Goal: Transaction & Acquisition: Purchase product/service

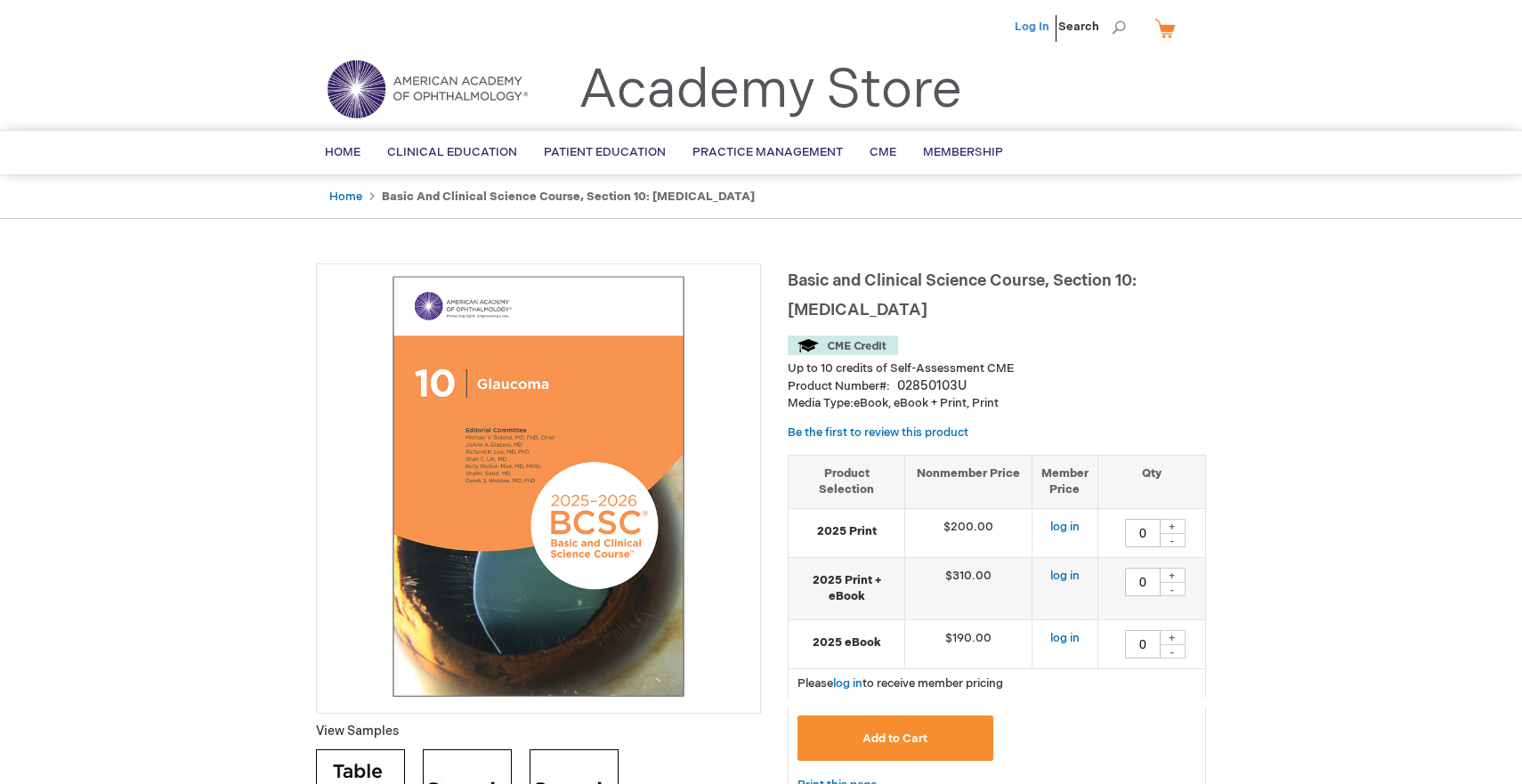
click at [1033, 26] on link "Log In" at bounding box center [1032, 27] width 35 height 15
click at [353, 200] on link "Home" at bounding box center [345, 197] width 33 height 15
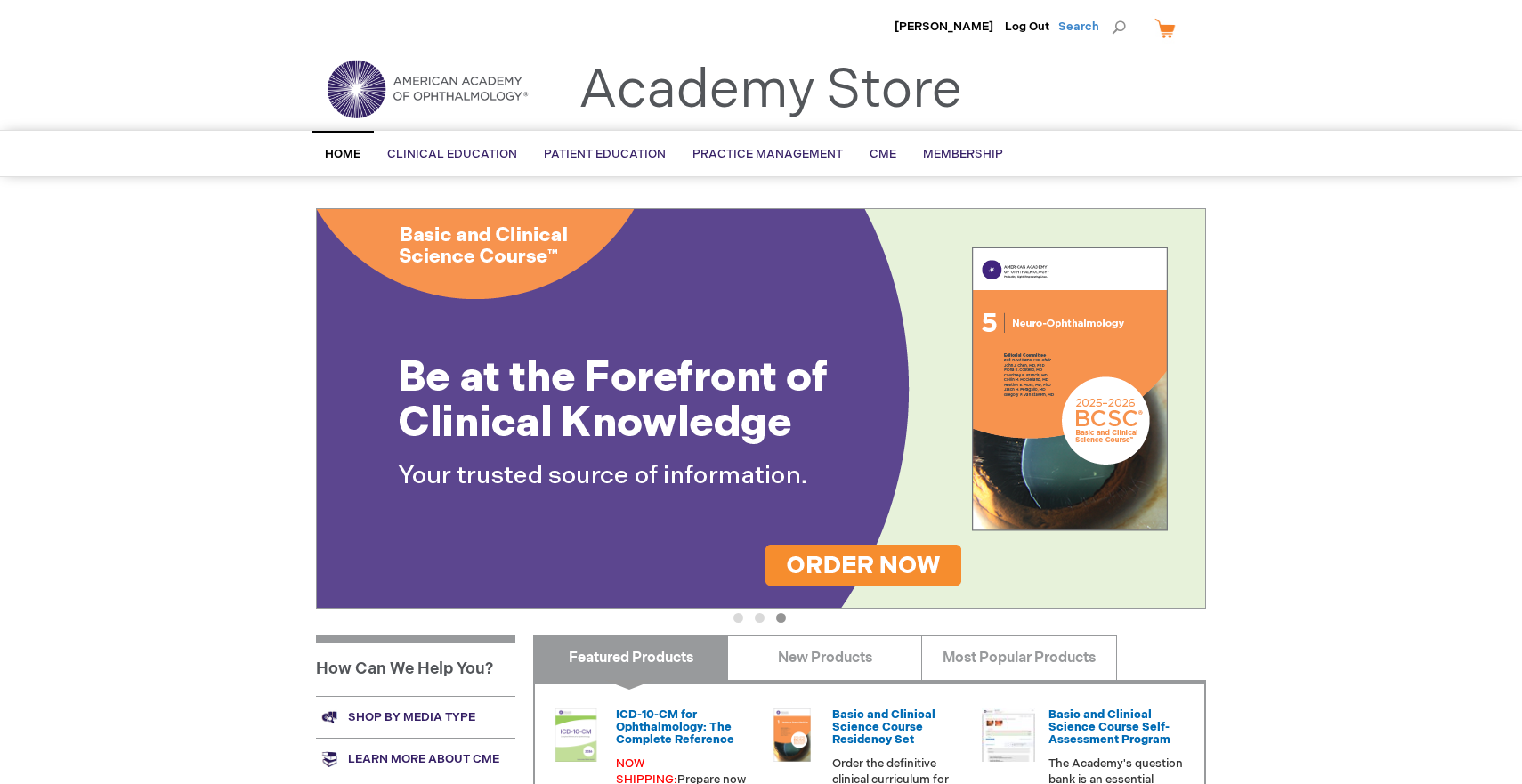
click at [1087, 28] on span "Search" at bounding box center [1092, 26] width 67 height 35
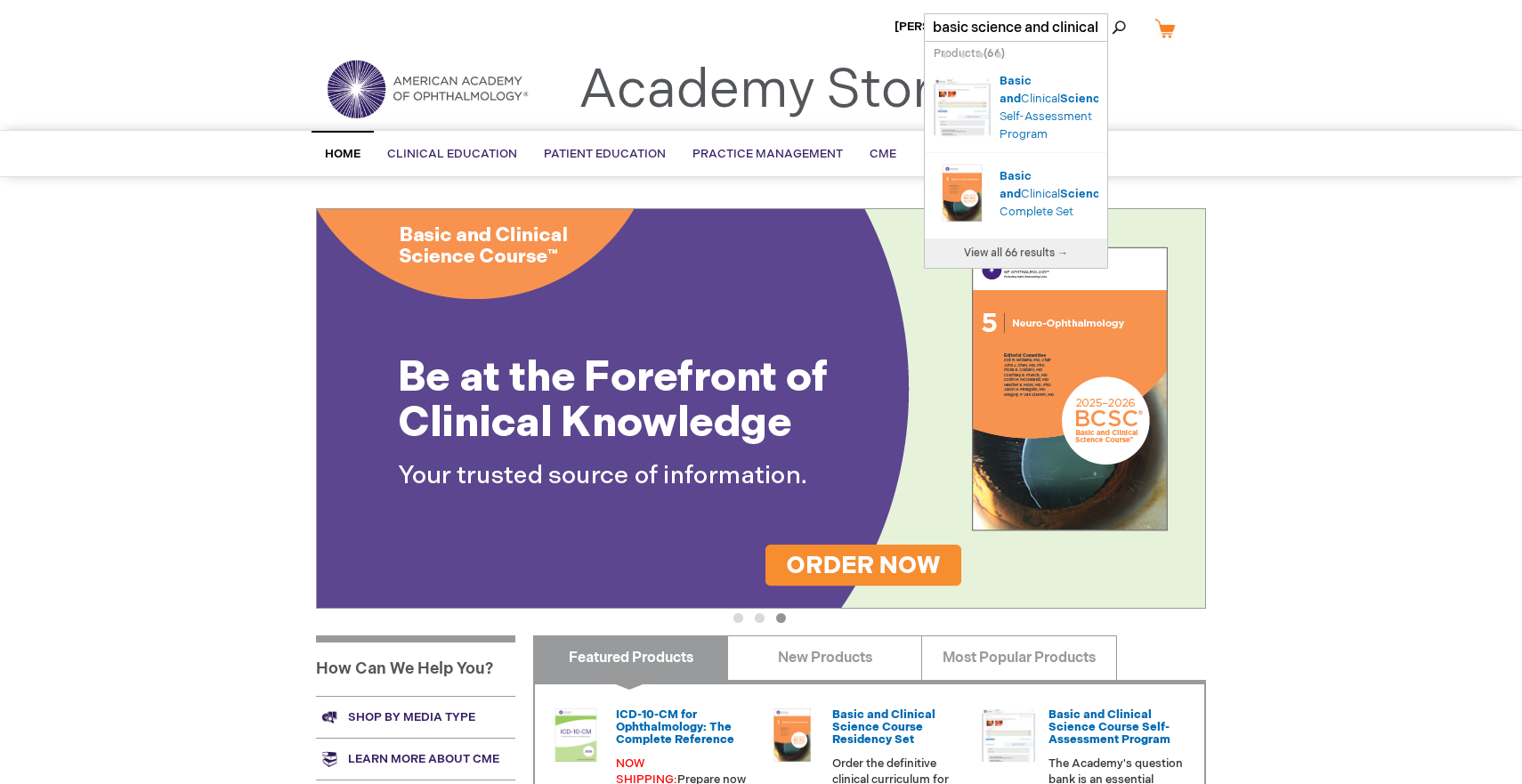
type input "basic science and clinical"
click at [1112, 14] on button "Search" at bounding box center [1119, 27] width 15 height 28
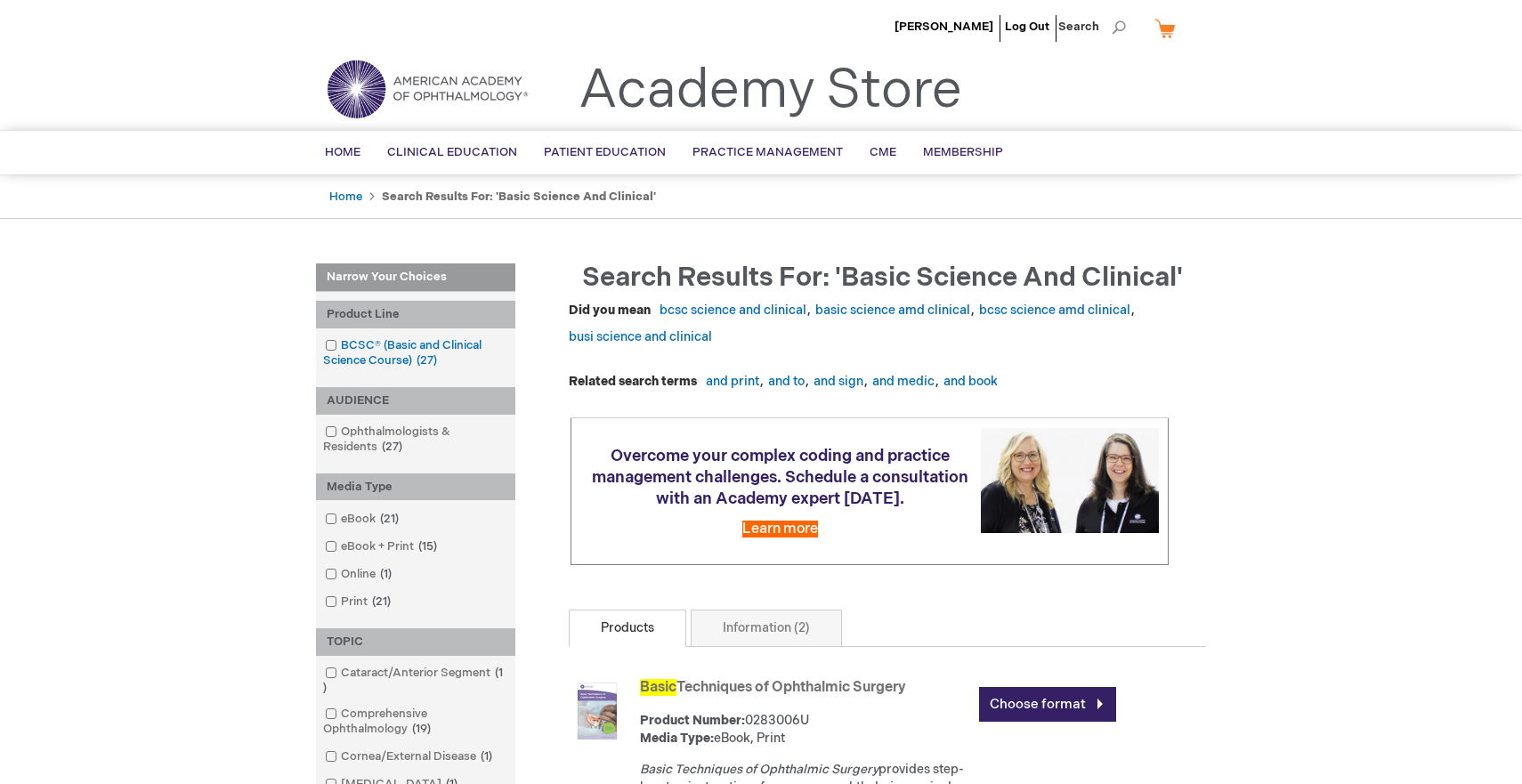
click at [409, 362] on link "BCSC® (Basic and Clinical Science Course) 27 items" at bounding box center [416, 352] width 191 height 32
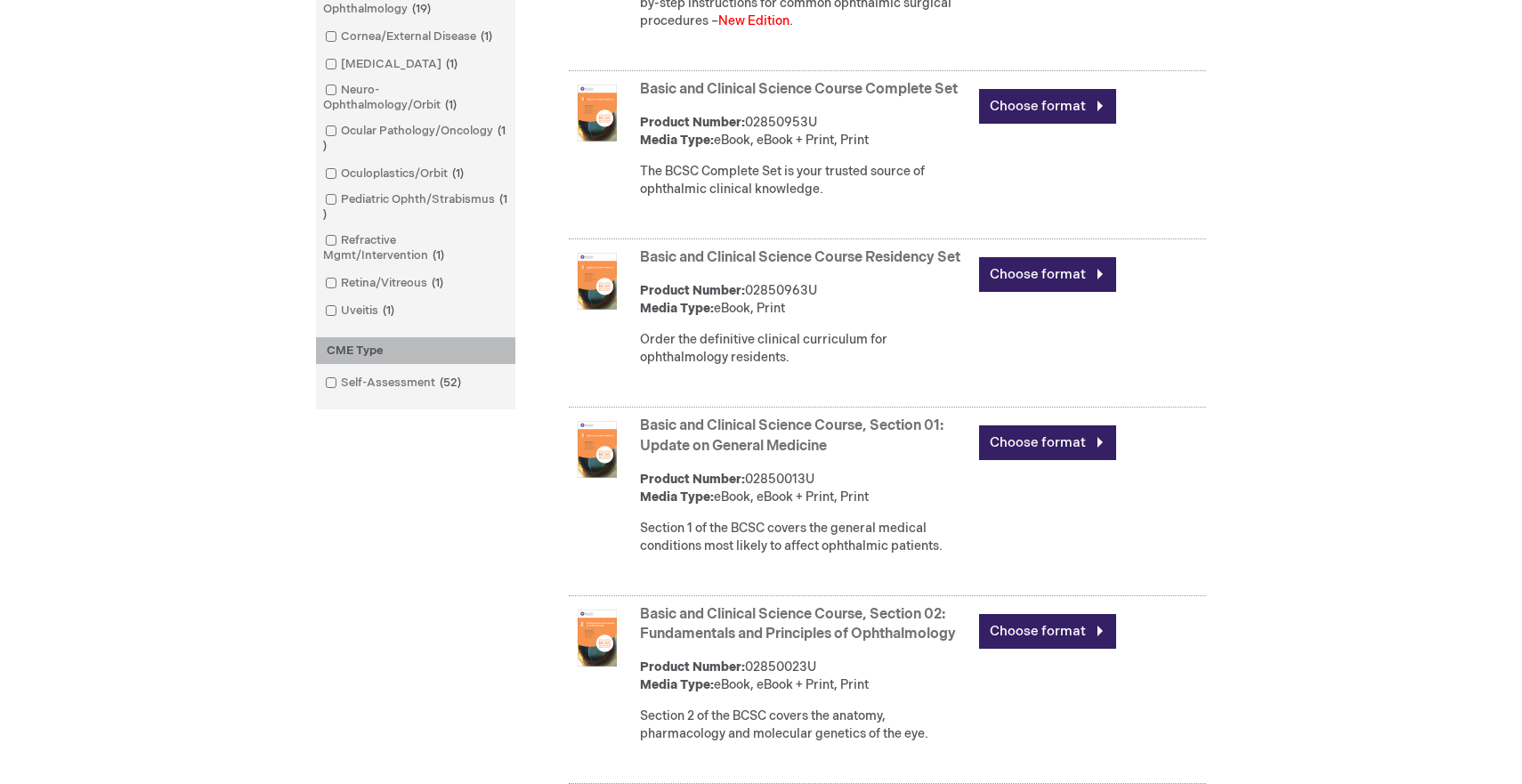
scroll to position [725, 0]
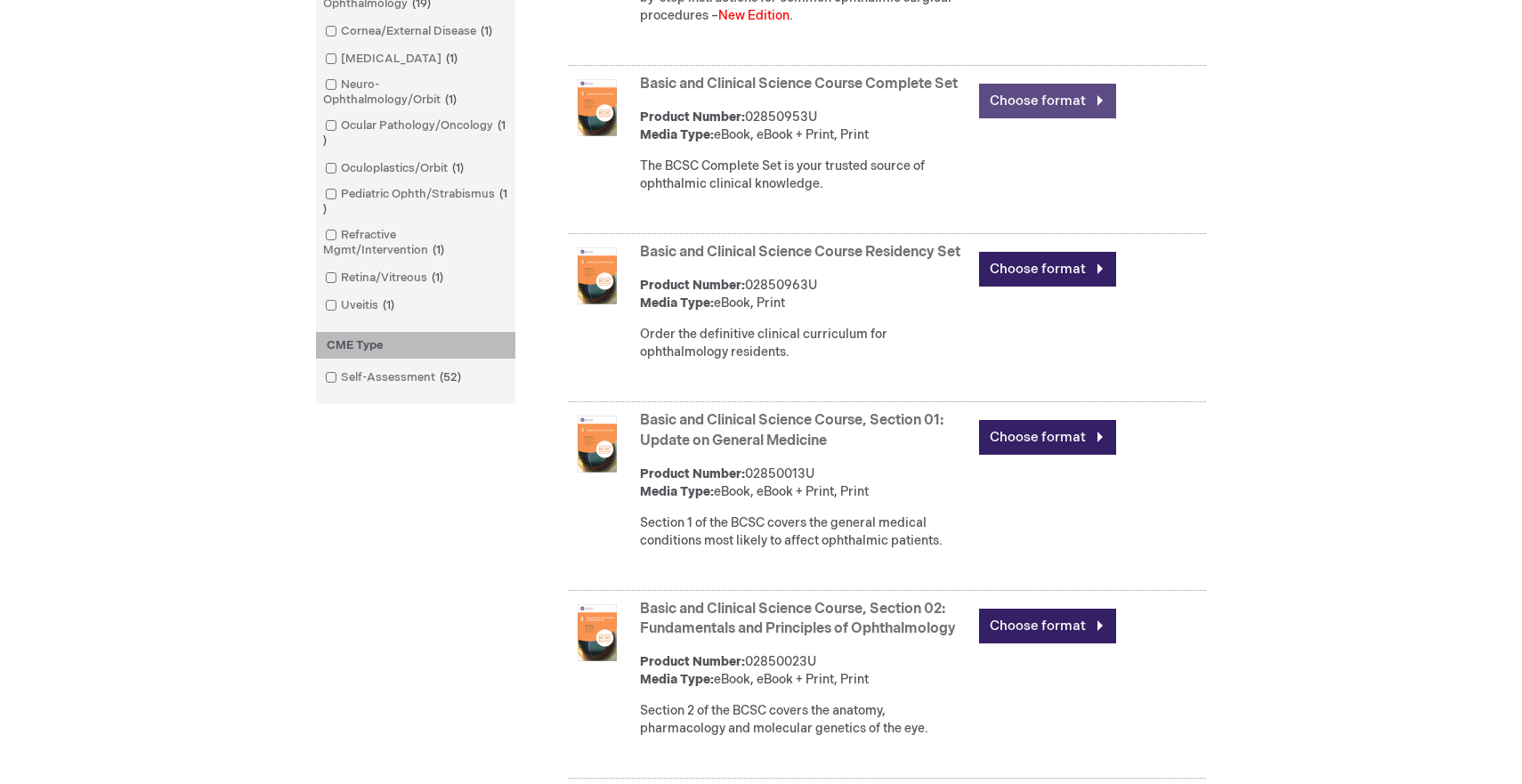
click at [1020, 118] on link "Choose format" at bounding box center [1048, 101] width 137 height 35
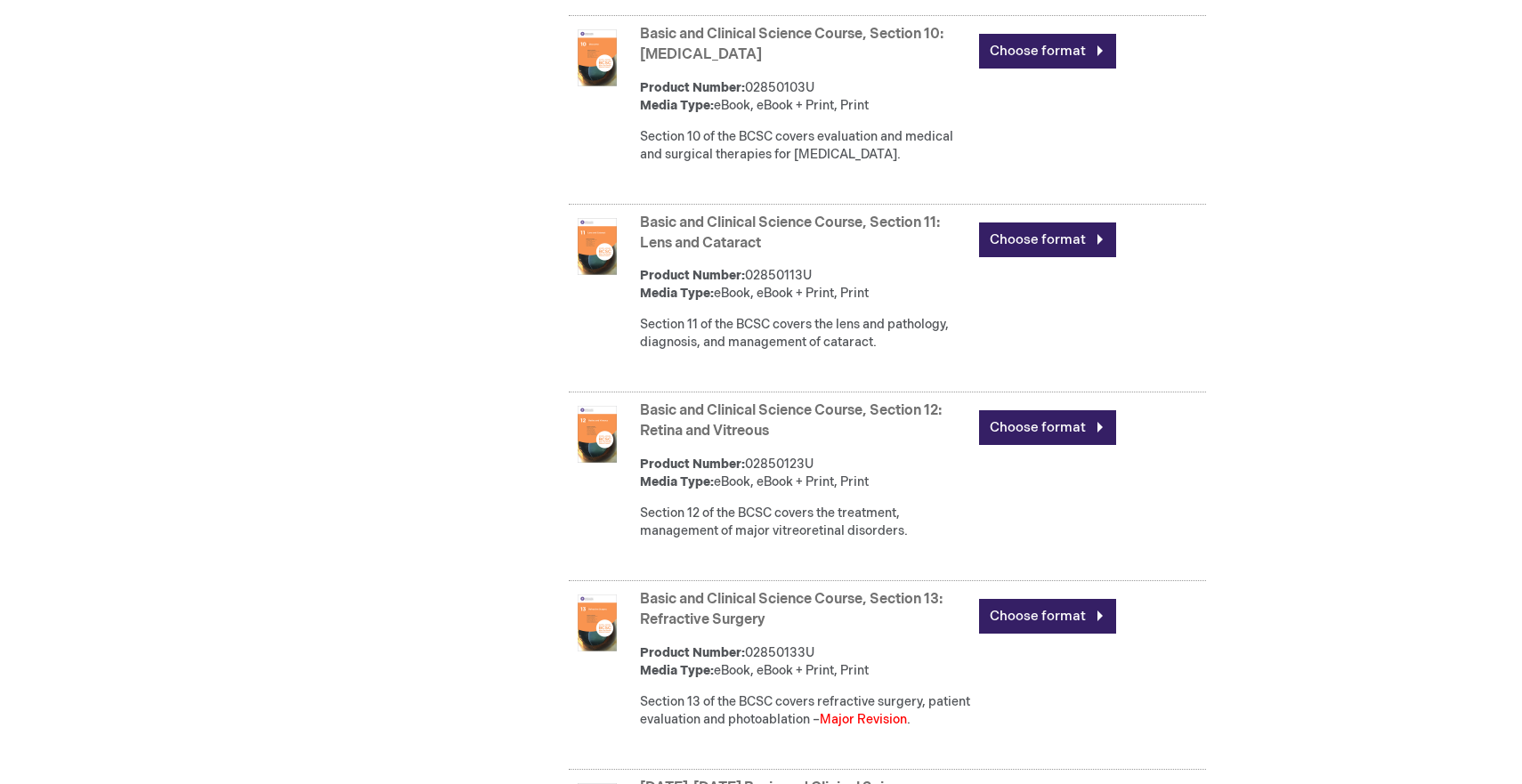
scroll to position [2916, 0]
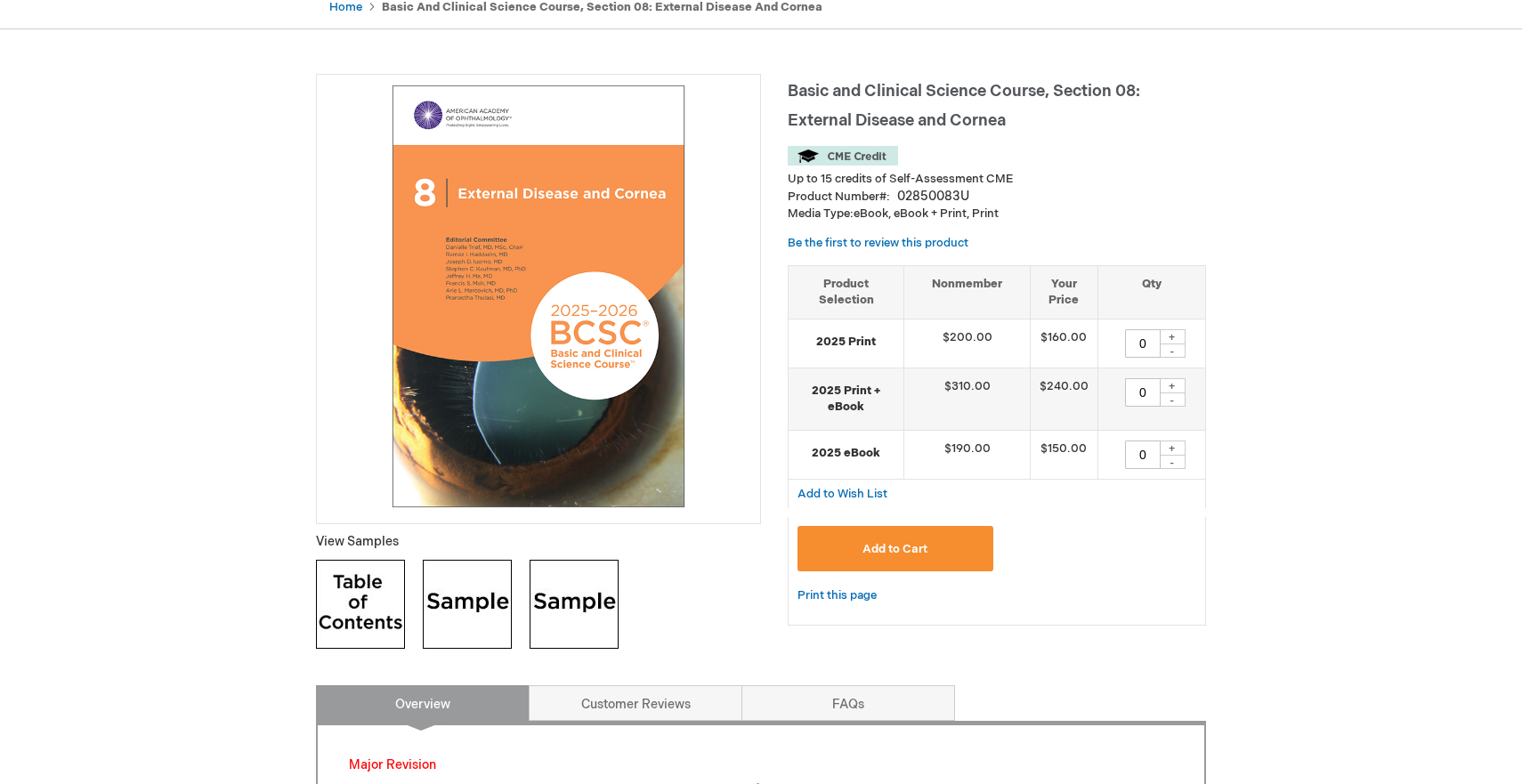
scroll to position [185, 0]
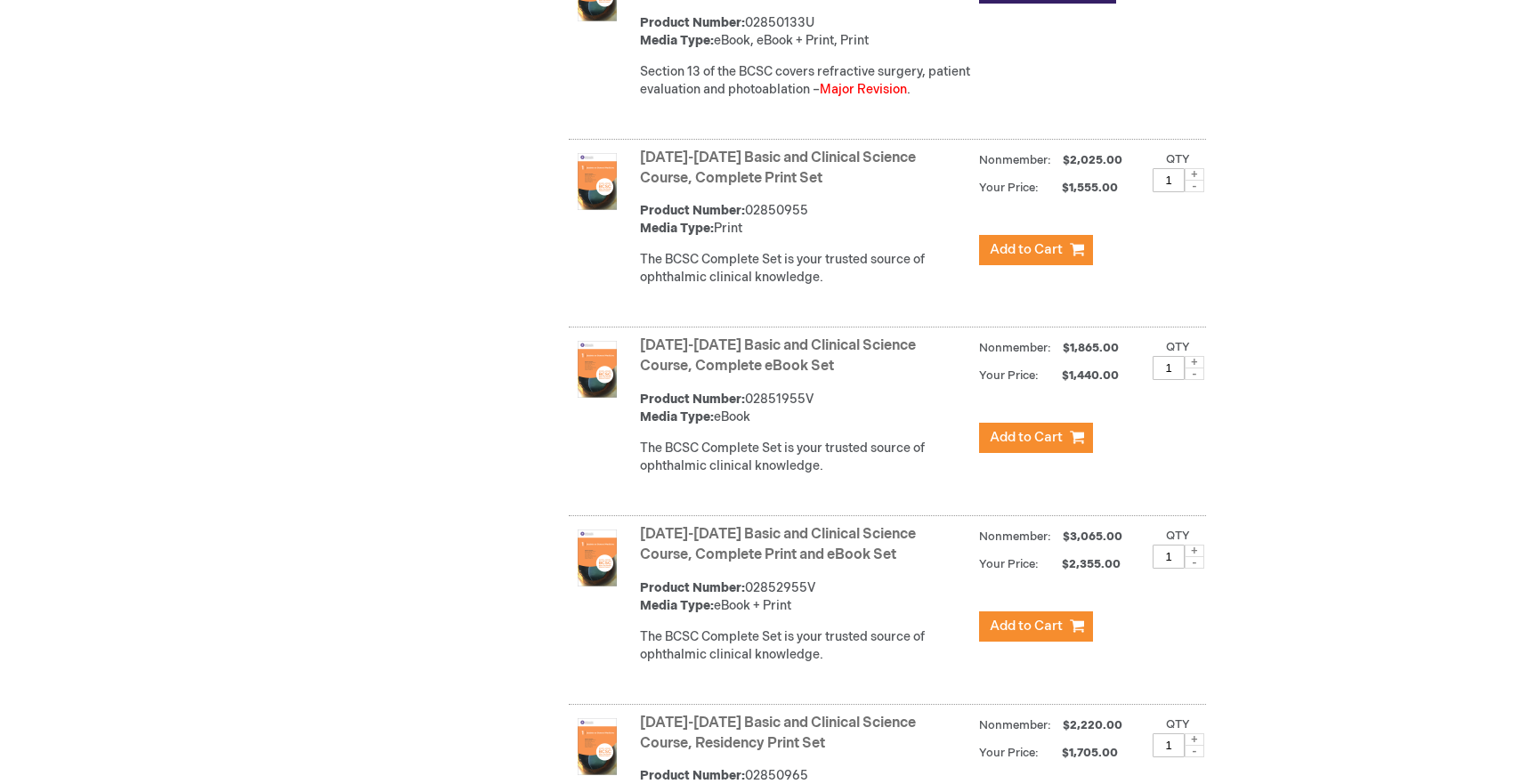
scroll to position [3553, 0]
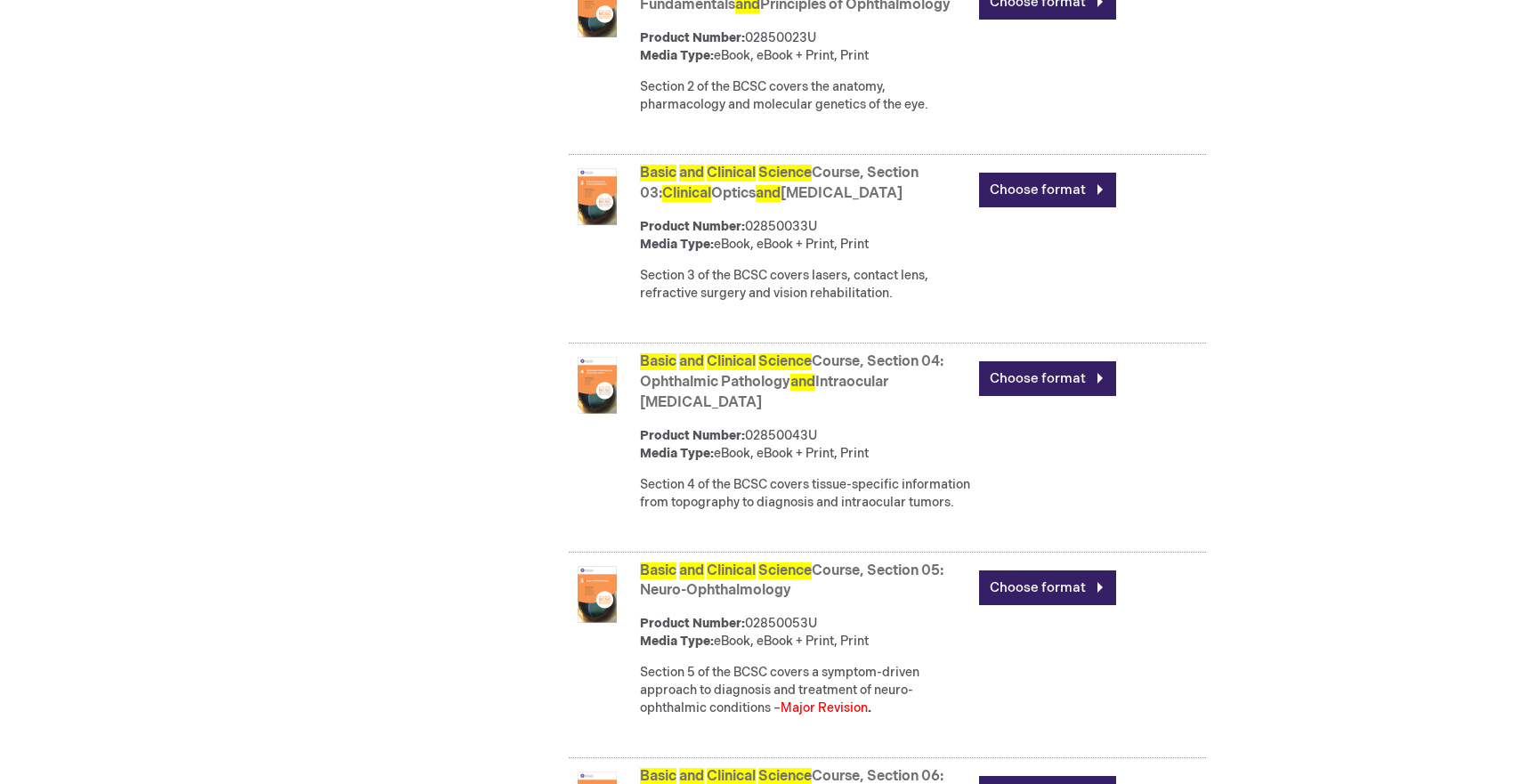
scroll to position [1414, 0]
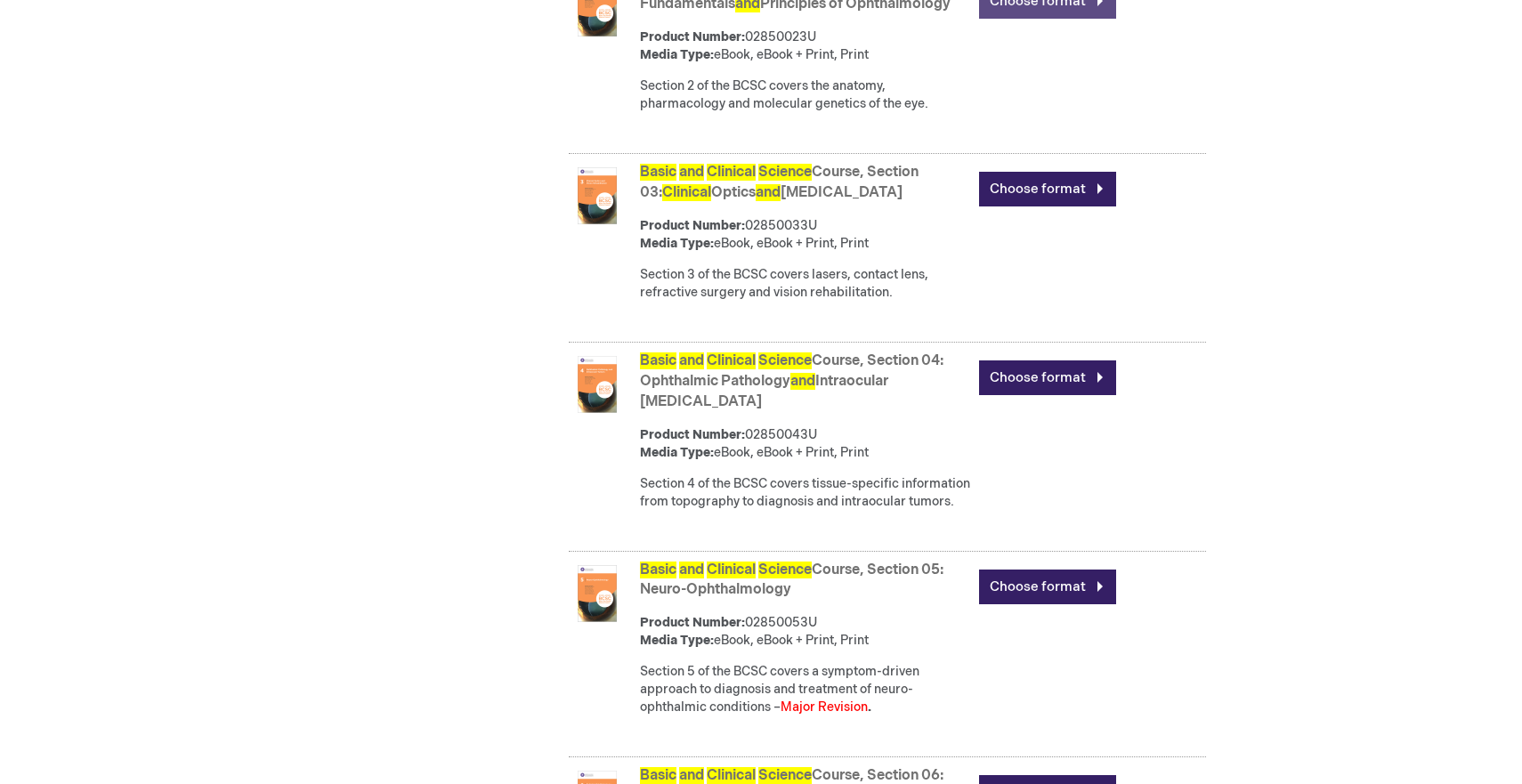
click at [1063, 19] on link "Choose format" at bounding box center [1048, 1] width 137 height 35
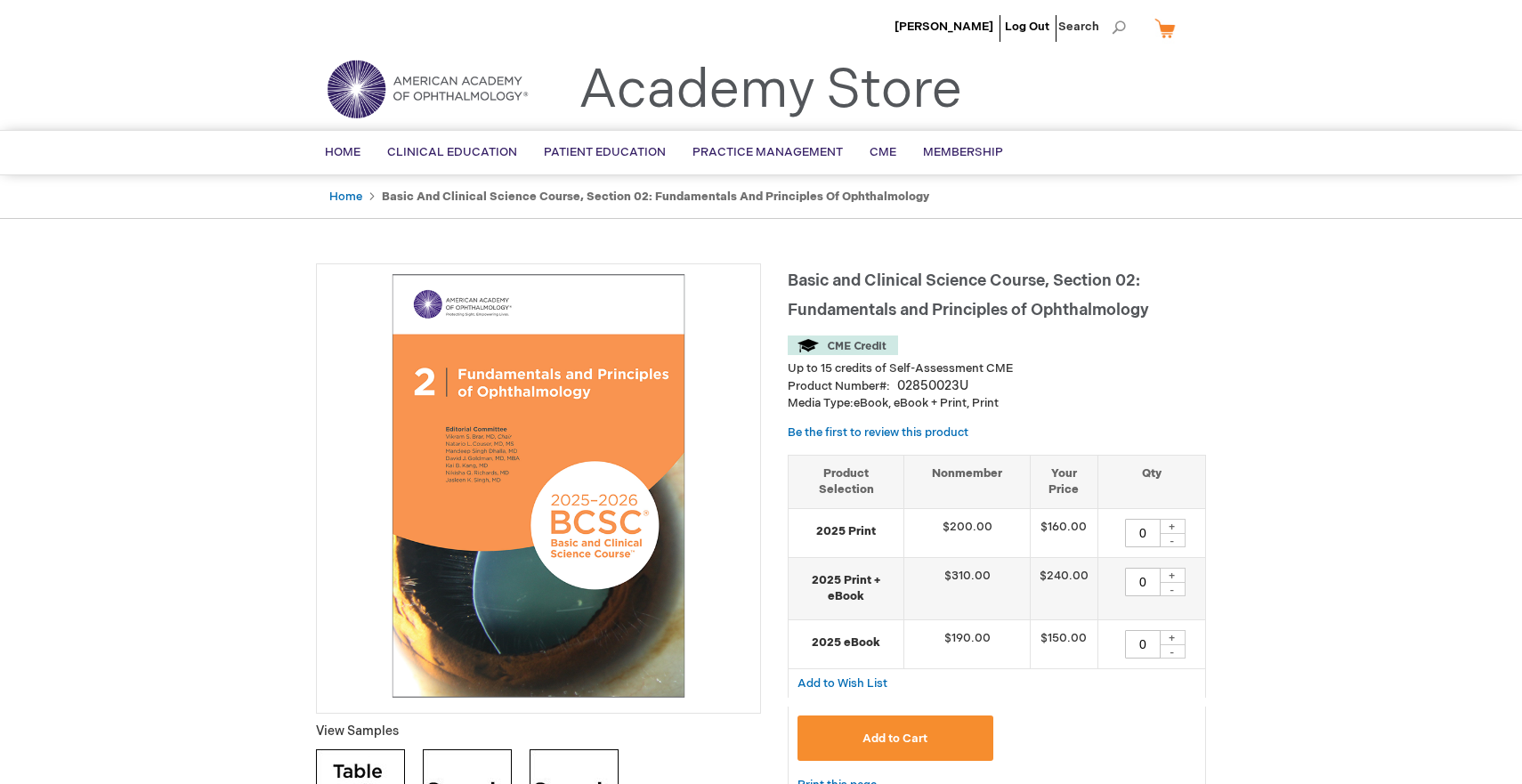
click at [1179, 645] on div "+" at bounding box center [1171, 638] width 26 height 15
type input "1"
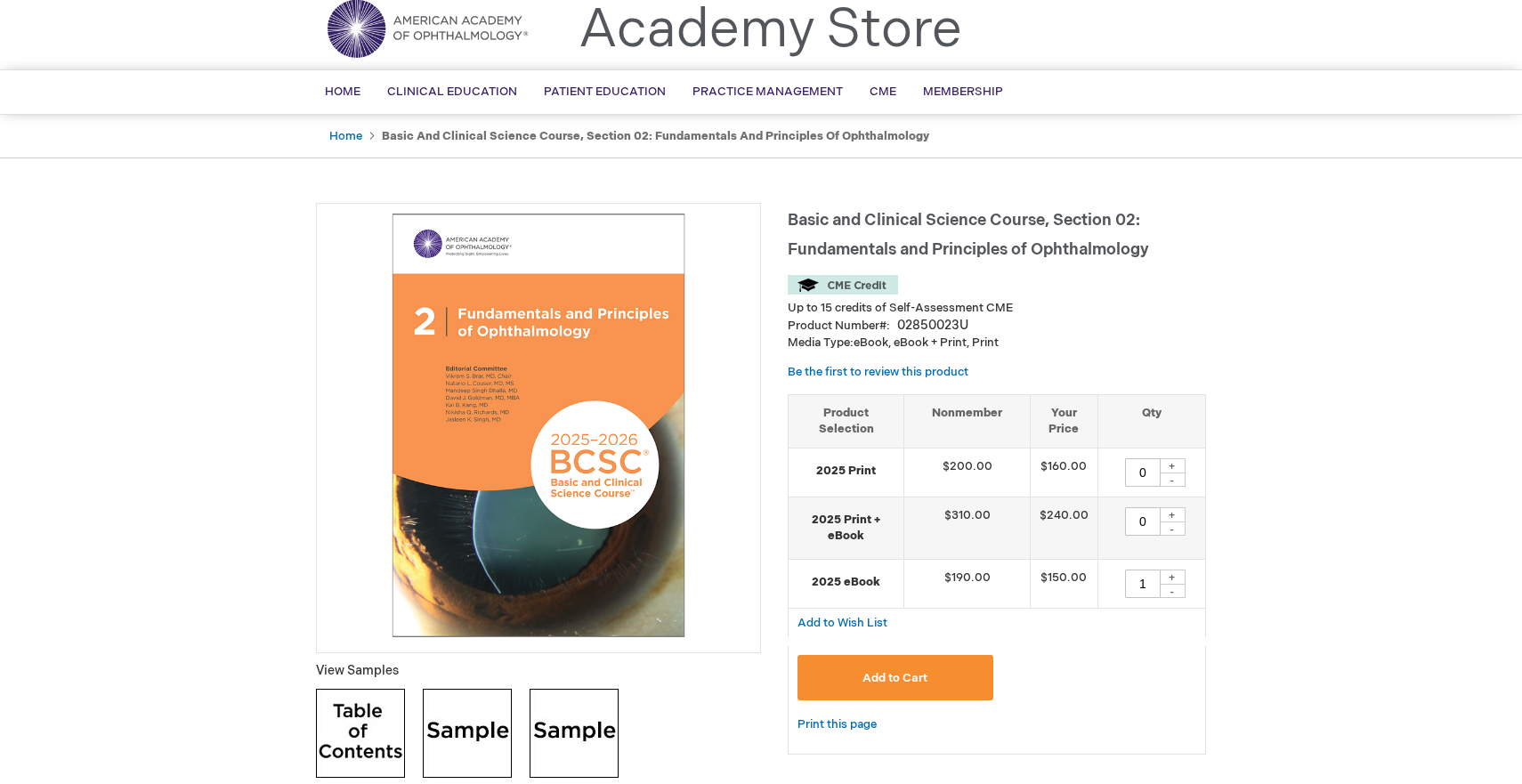
scroll to position [81, 0]
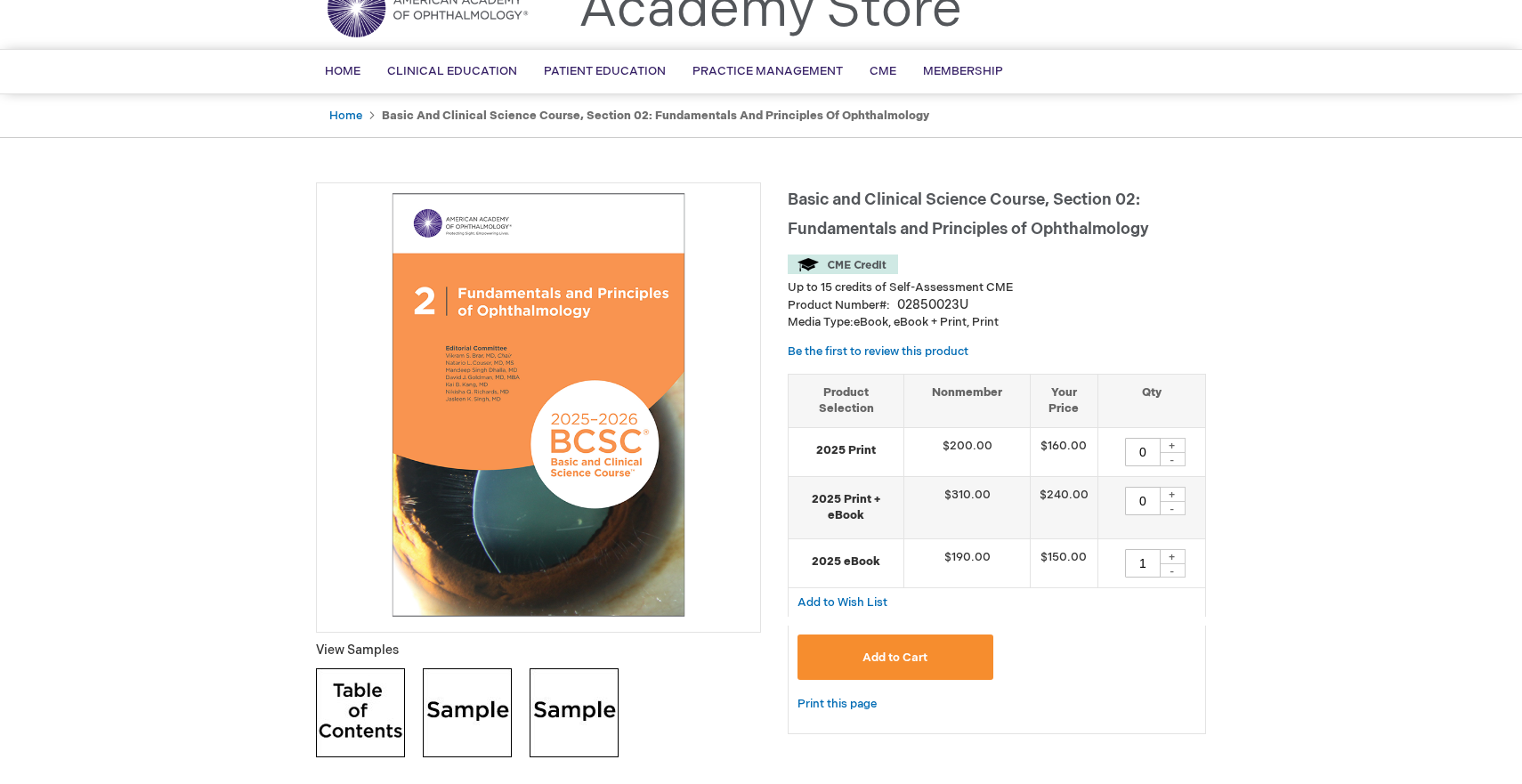
click at [920, 680] on button "Add to Cart" at bounding box center [896, 657] width 196 height 45
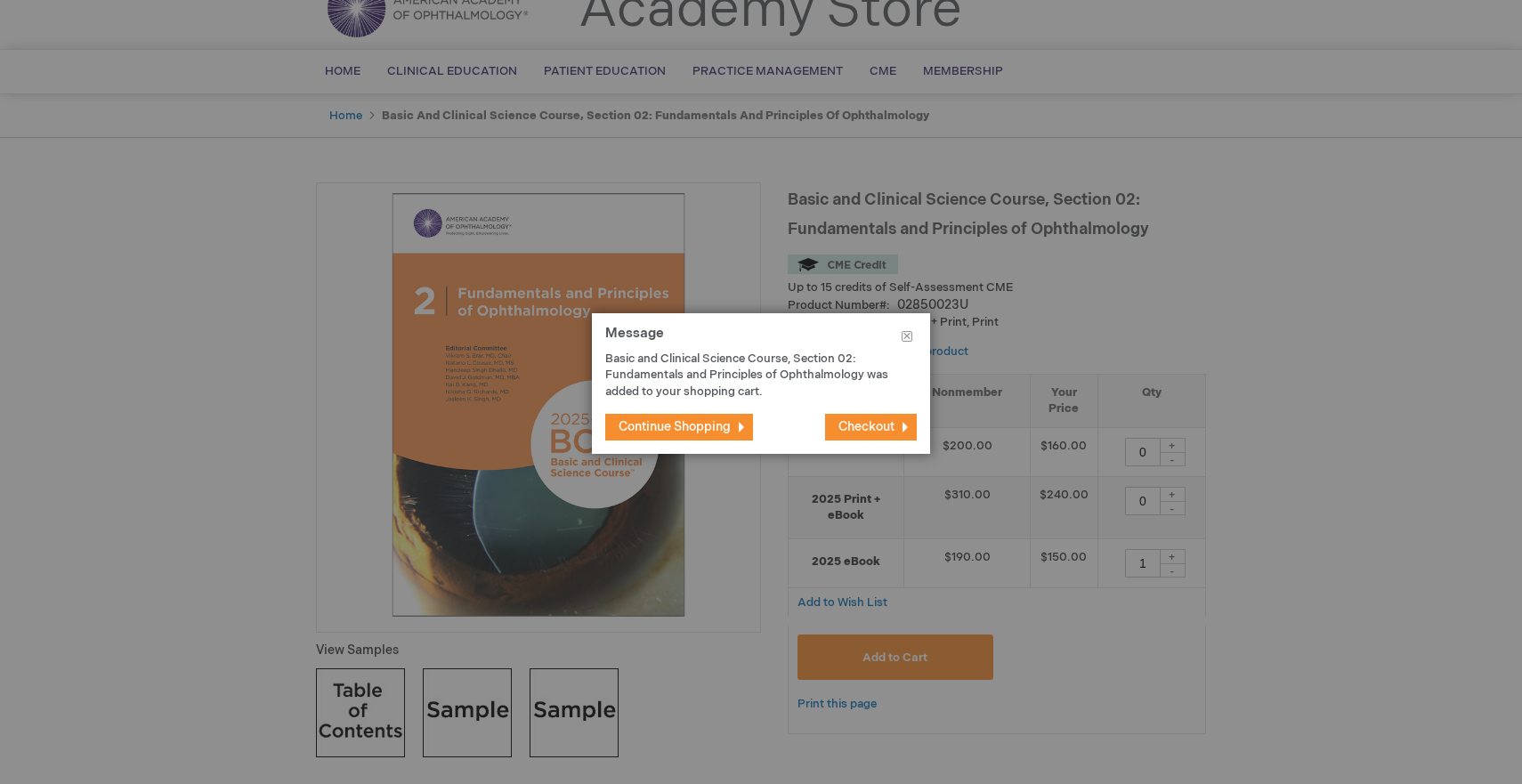
click at [731, 434] on span "Continue Shopping" at bounding box center [674, 426] width 112 height 15
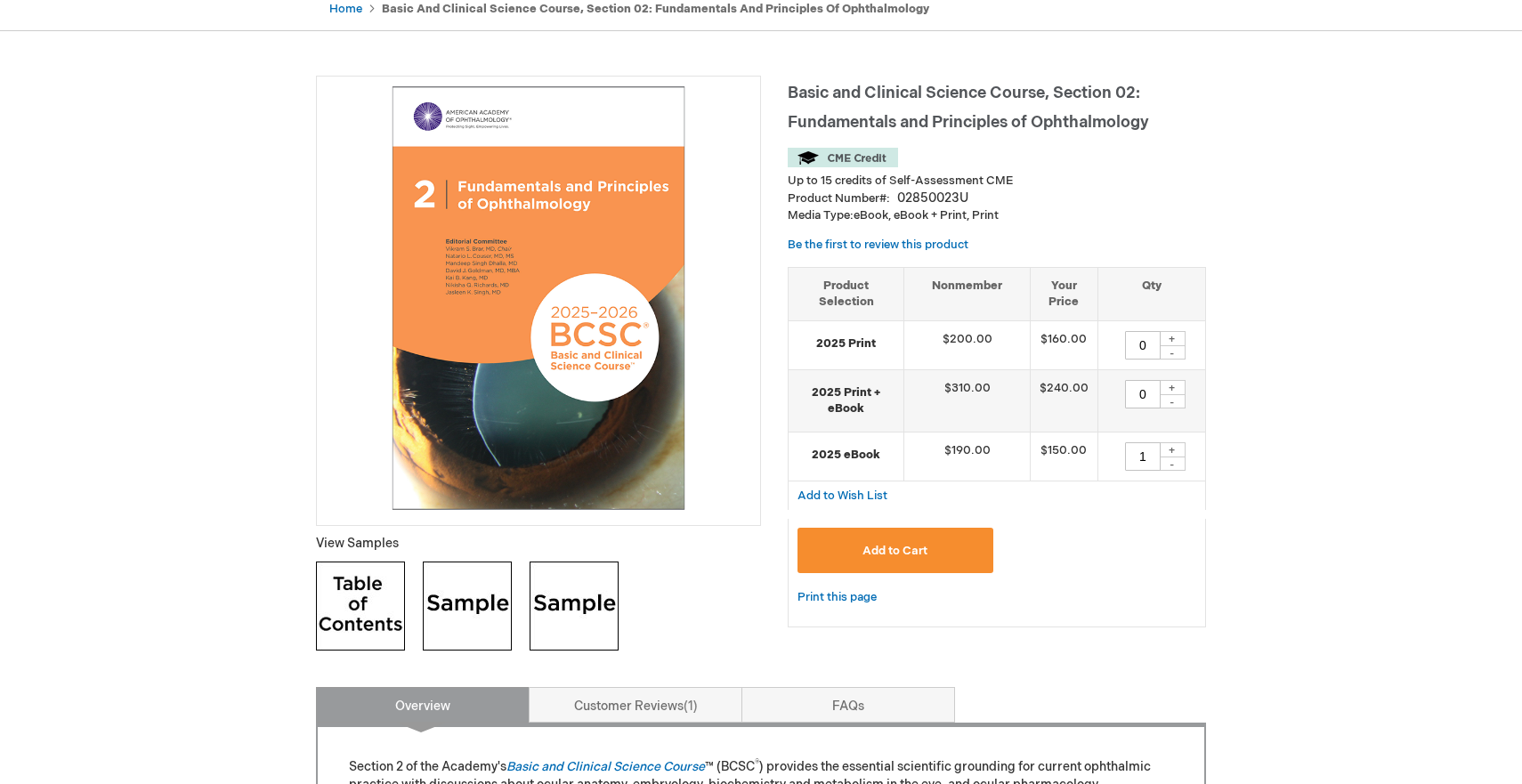
scroll to position [159, 0]
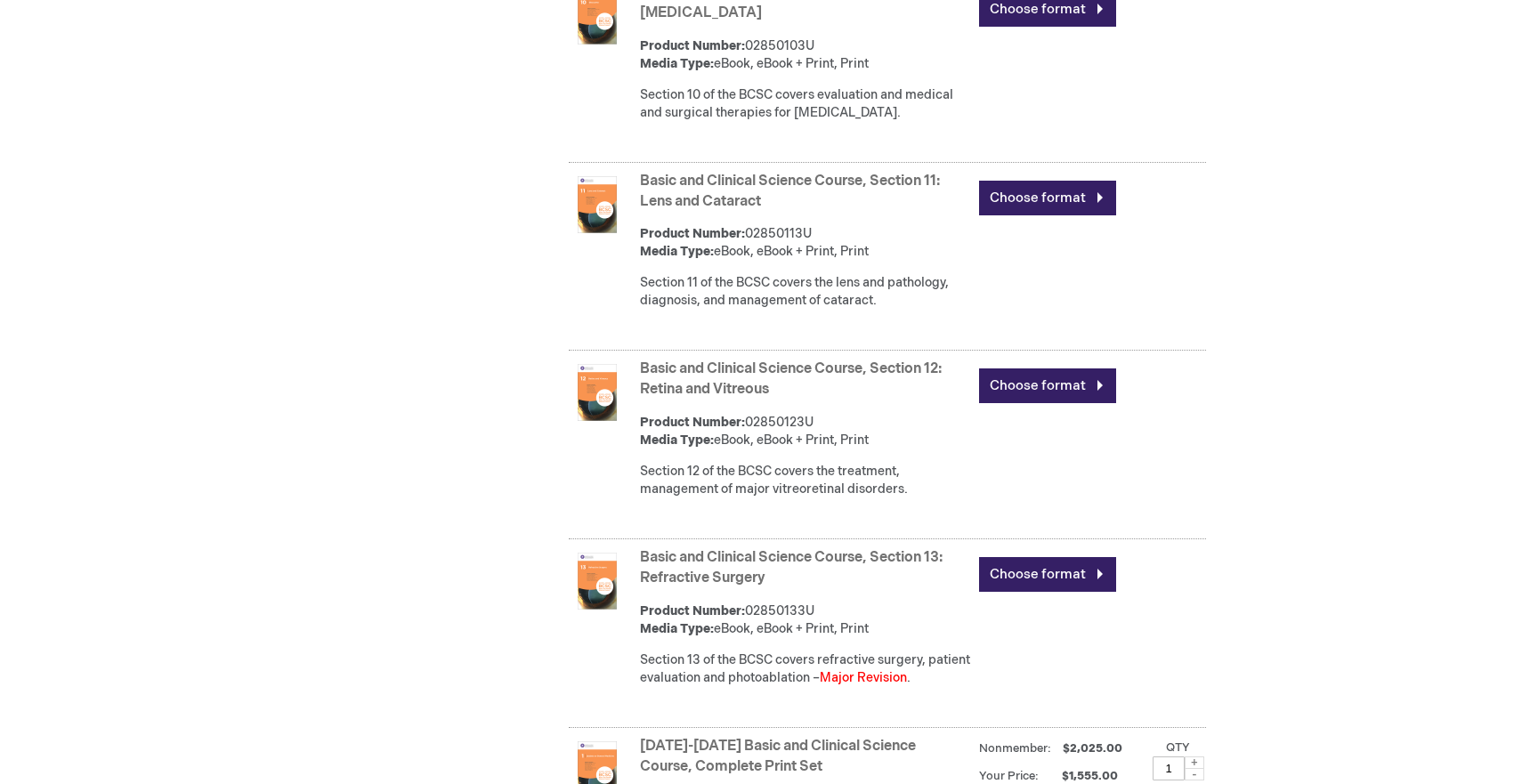
scroll to position [2983, 0]
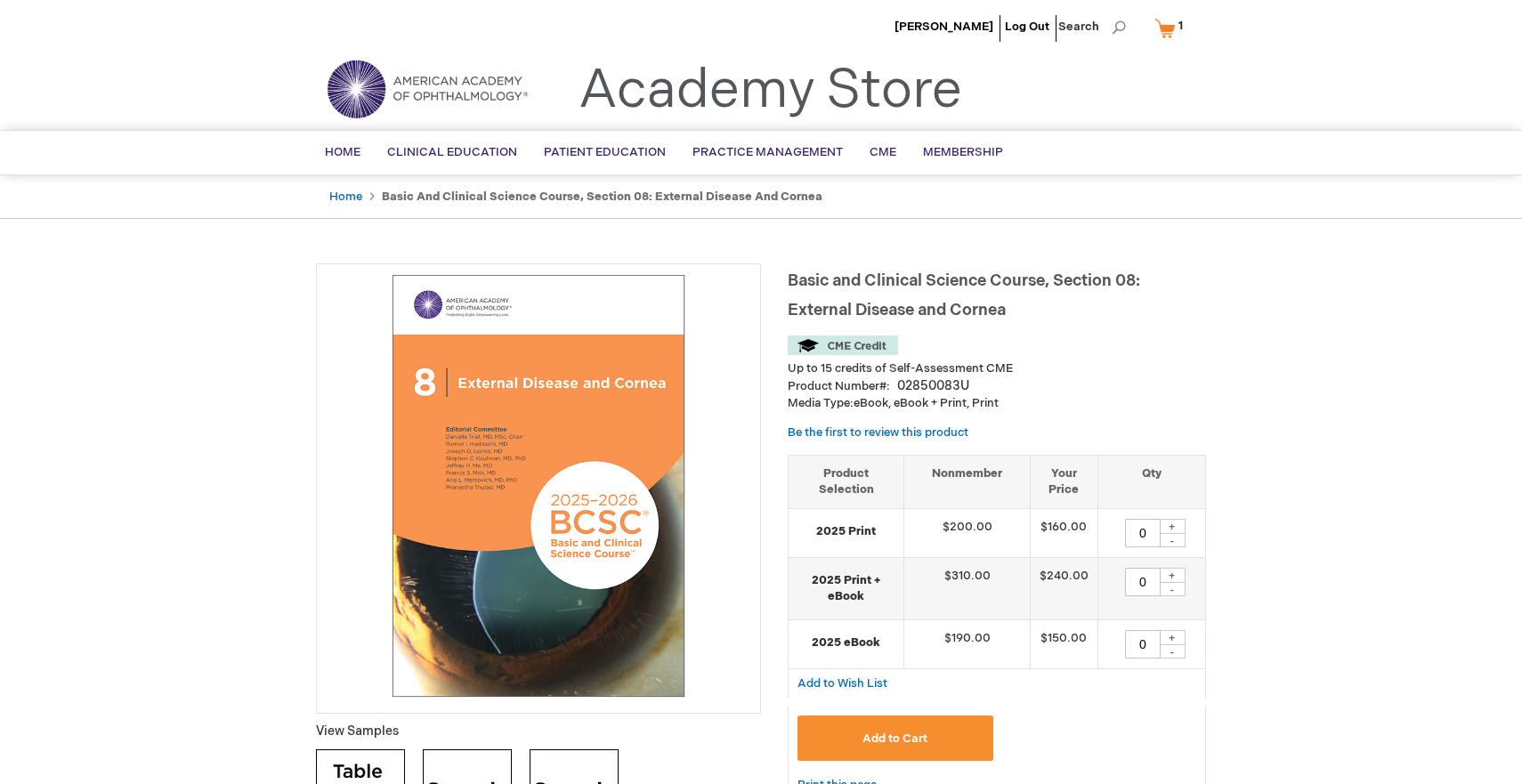
click at [1173, 534] on div "+" at bounding box center [1171, 526] width 26 height 15
type input "1"
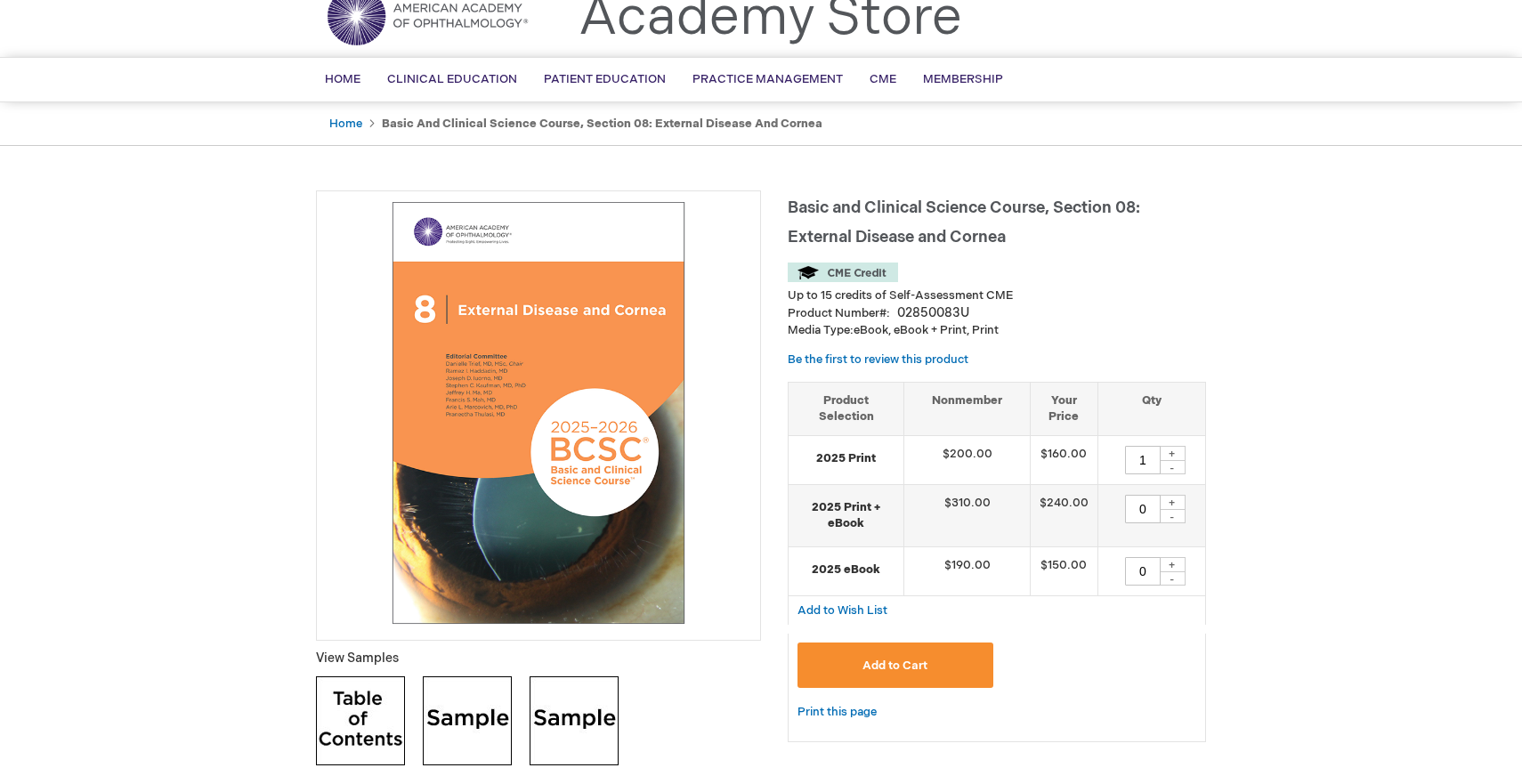
scroll to position [114, 0]
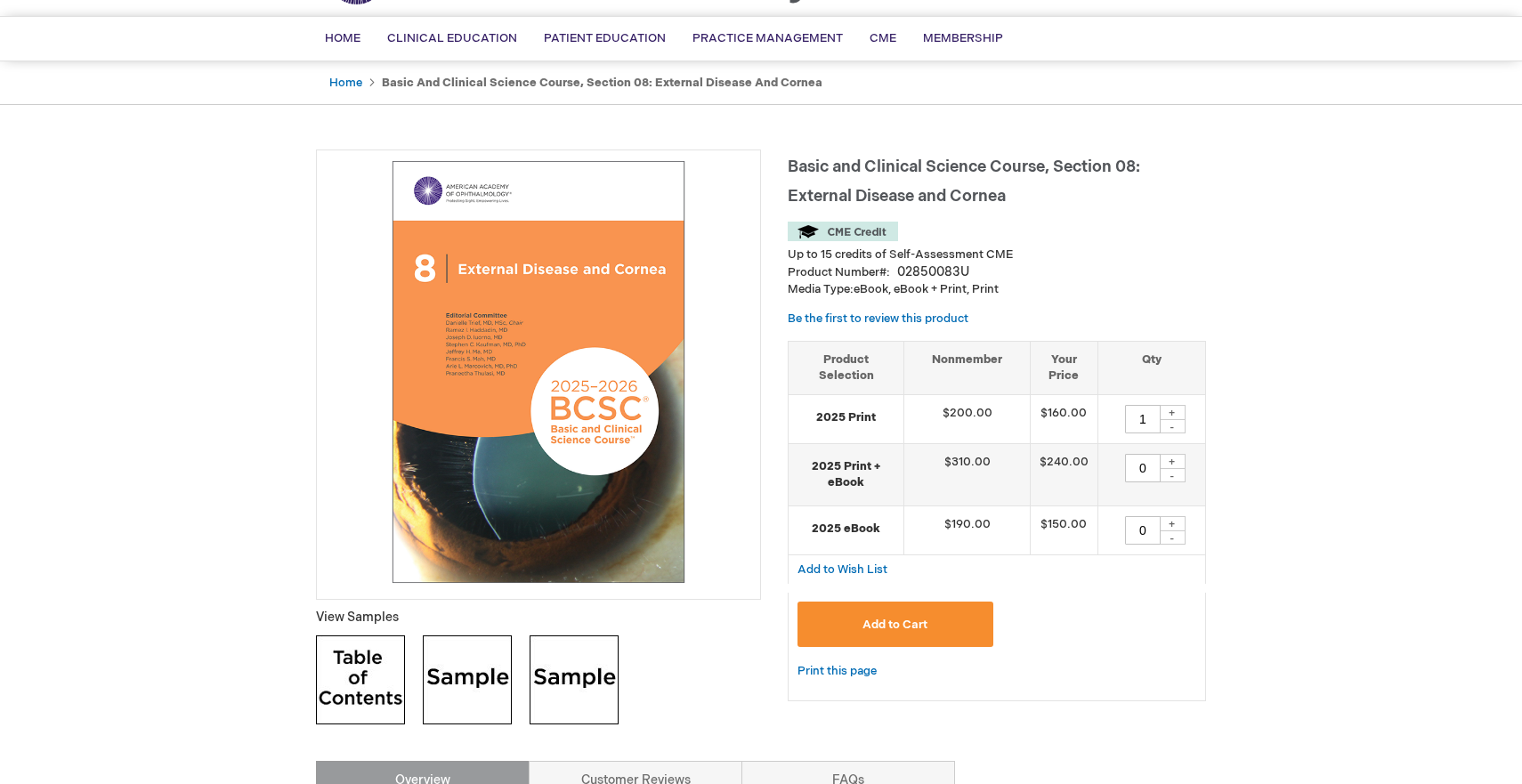
click at [910, 632] on span "Add to Cart" at bounding box center [895, 625] width 65 height 15
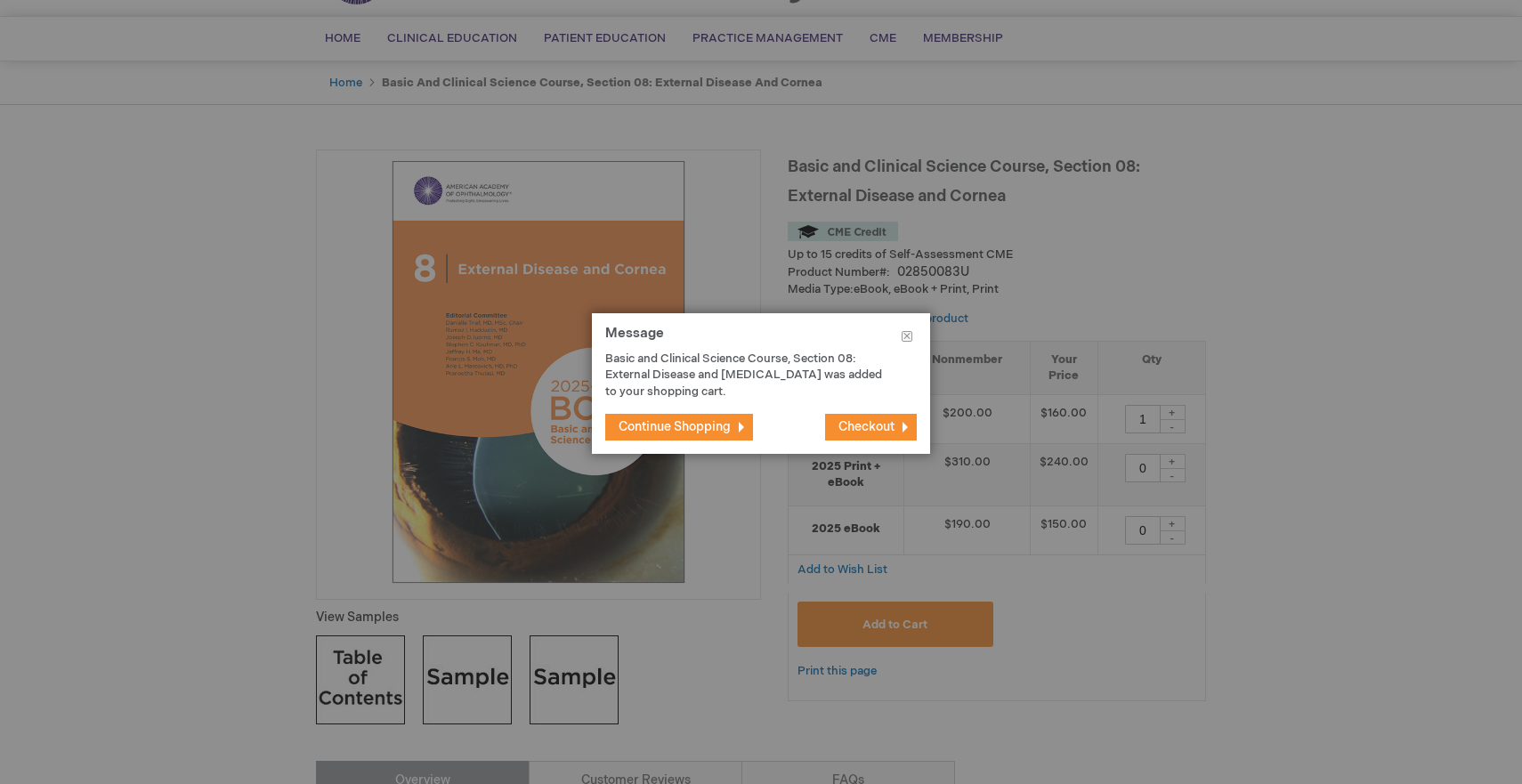
click at [731, 426] on span "Continue Shopping" at bounding box center [674, 426] width 112 height 15
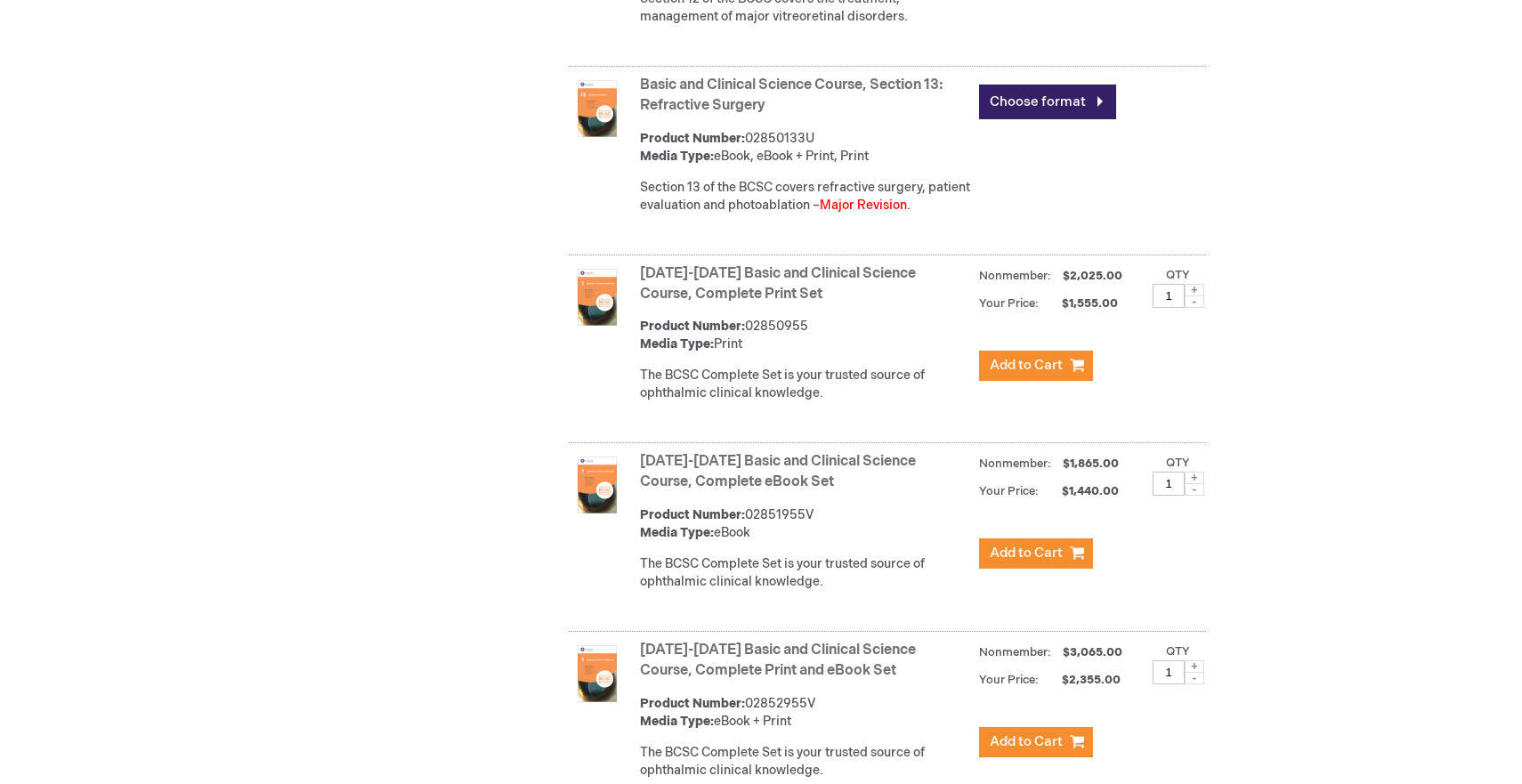
scroll to position [3451, 0]
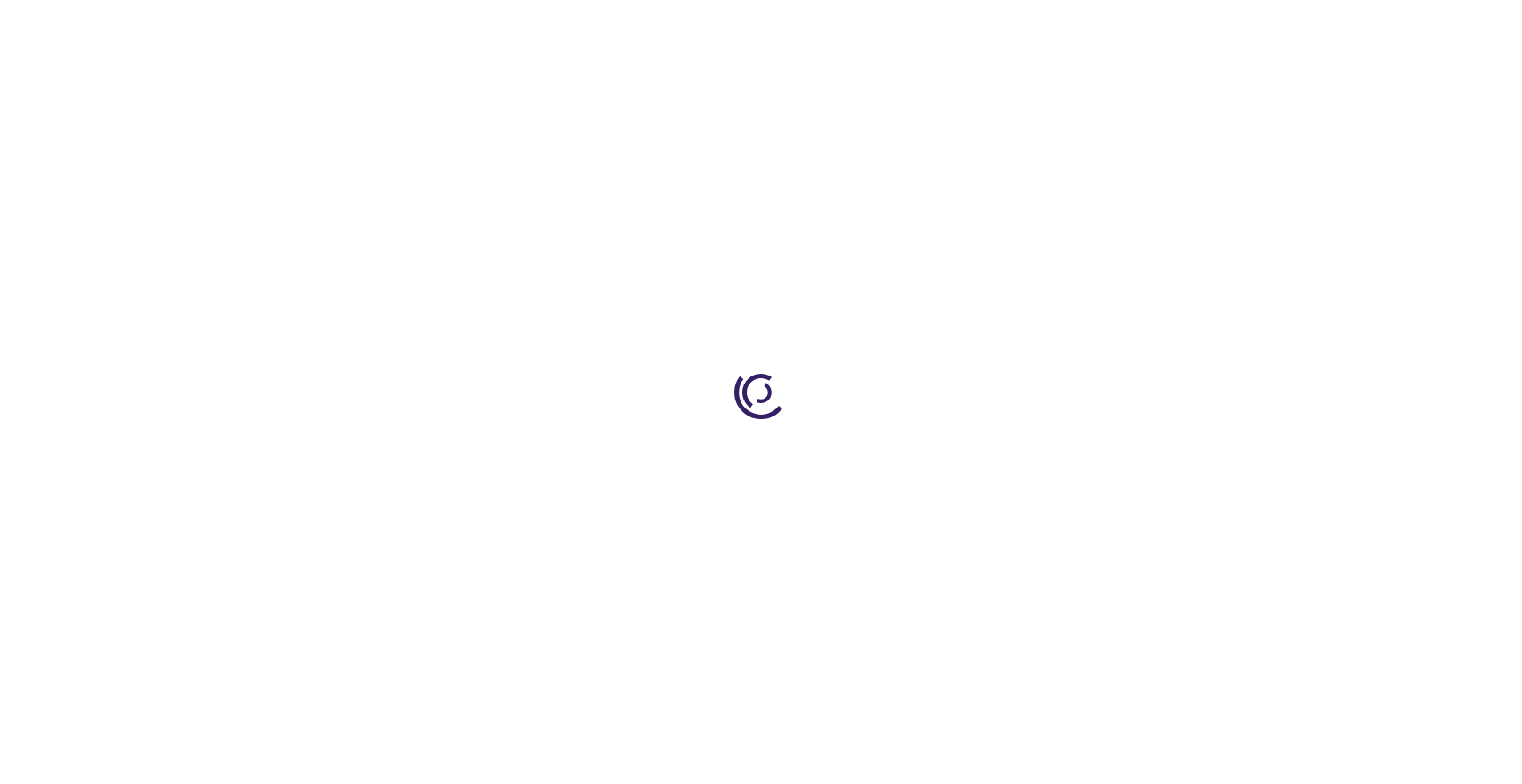
type input "0"
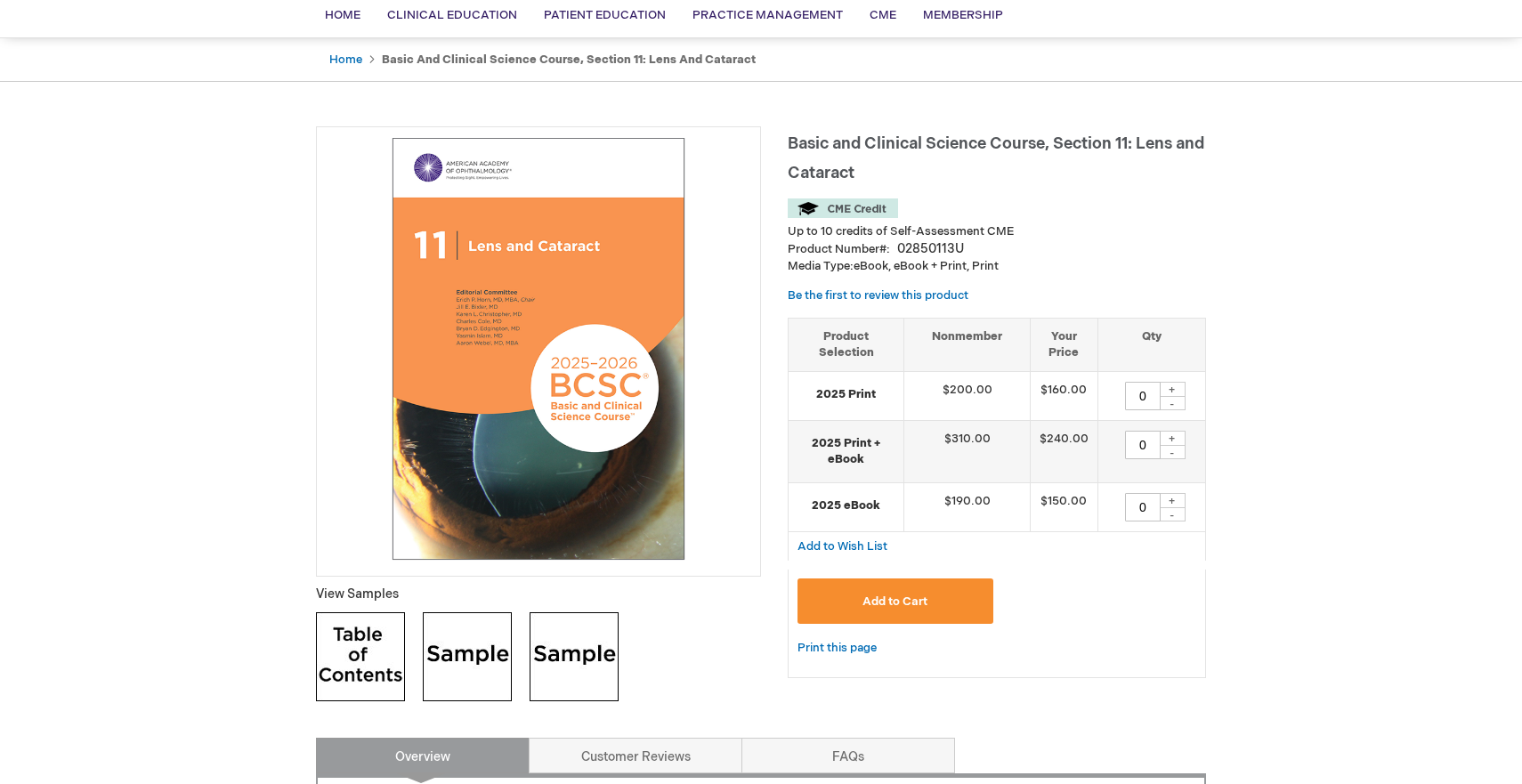
scroll to position [141, 0]
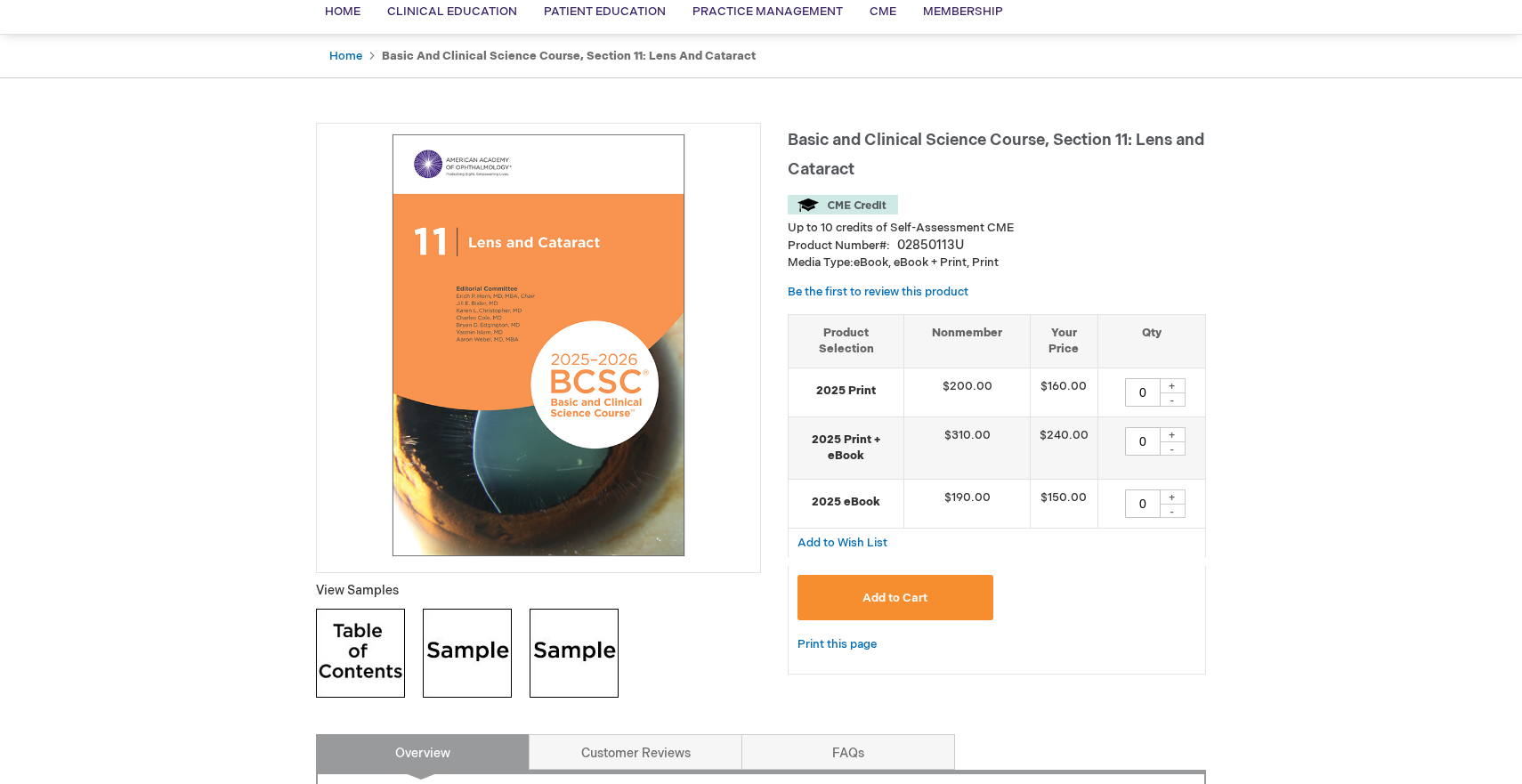
click at [1170, 504] on div "+" at bounding box center [1171, 497] width 26 height 15
type input "1"
click at [927, 620] on button "Add to Cart" at bounding box center [896, 598] width 196 height 45
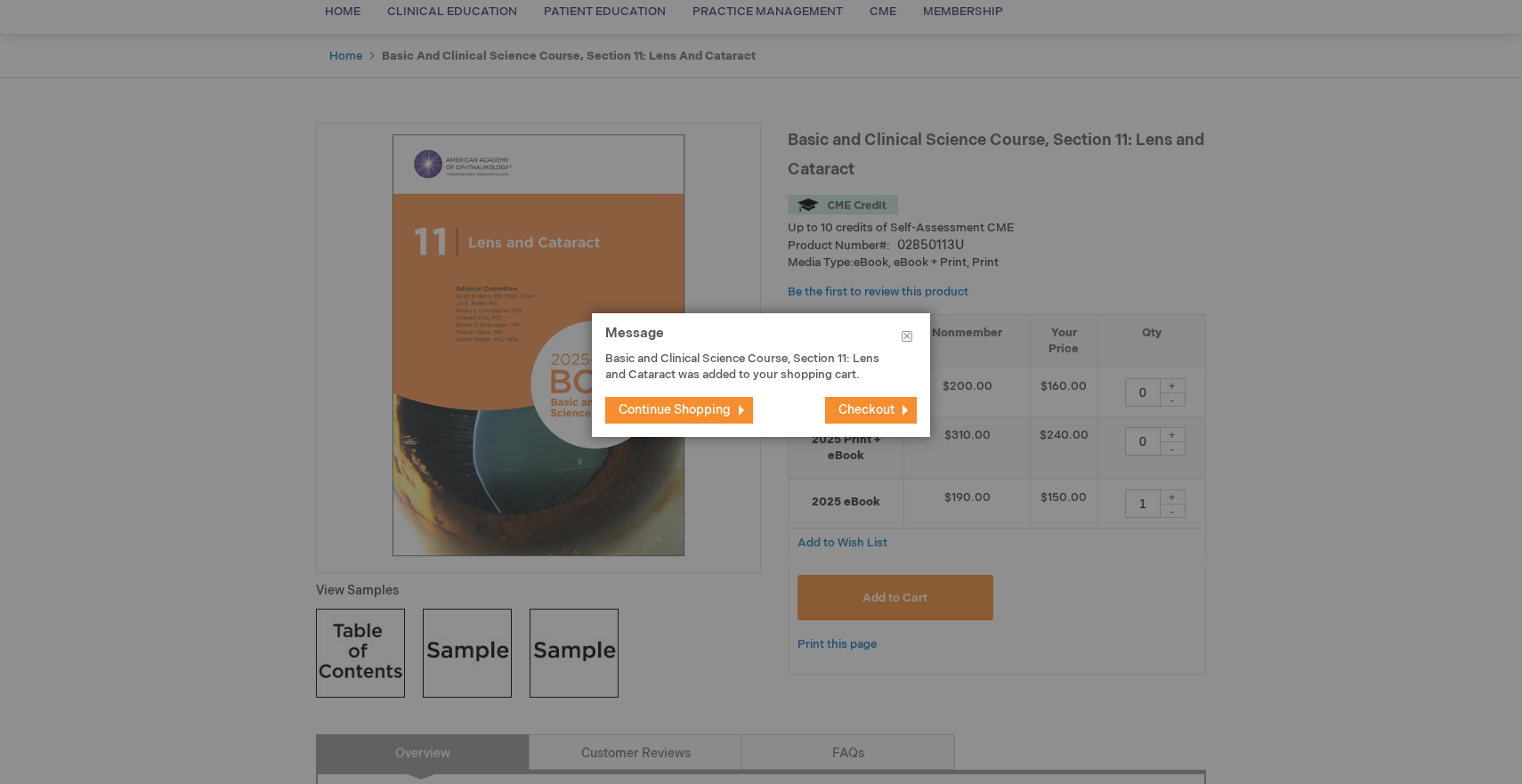
click at [863, 405] on span "Checkout" at bounding box center [867, 410] width 56 height 15
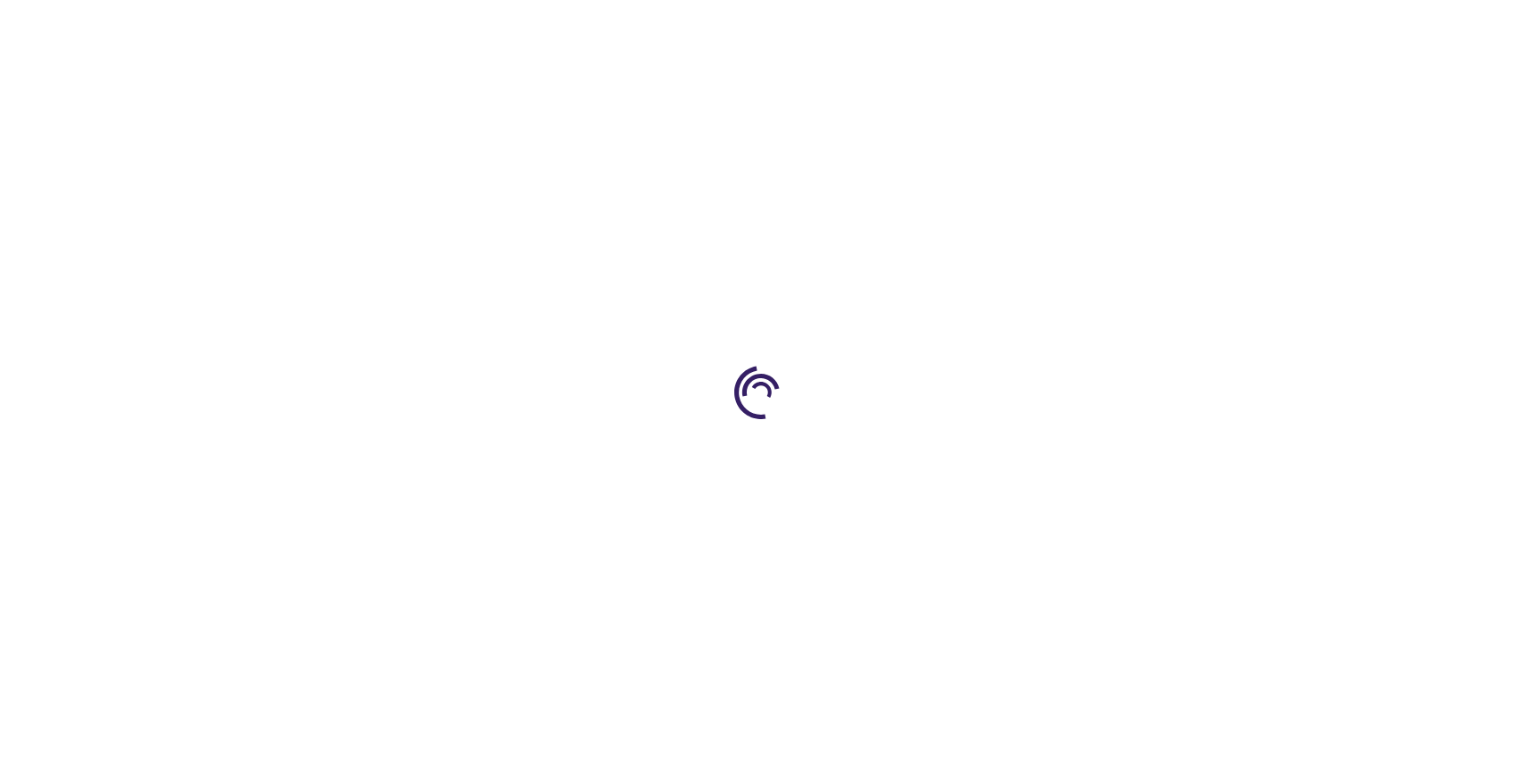
select select "US"
select select "18"
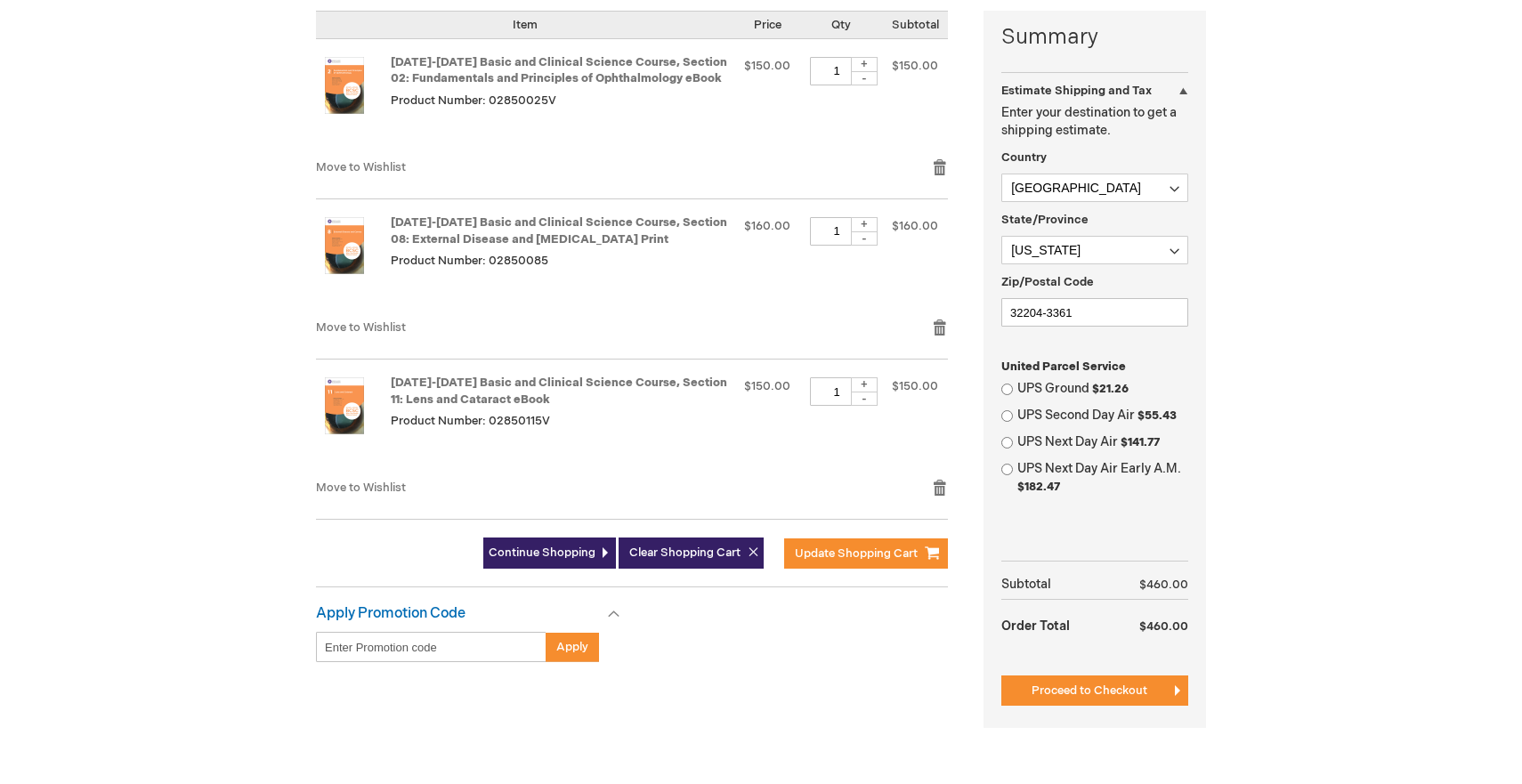
scroll to position [451, 0]
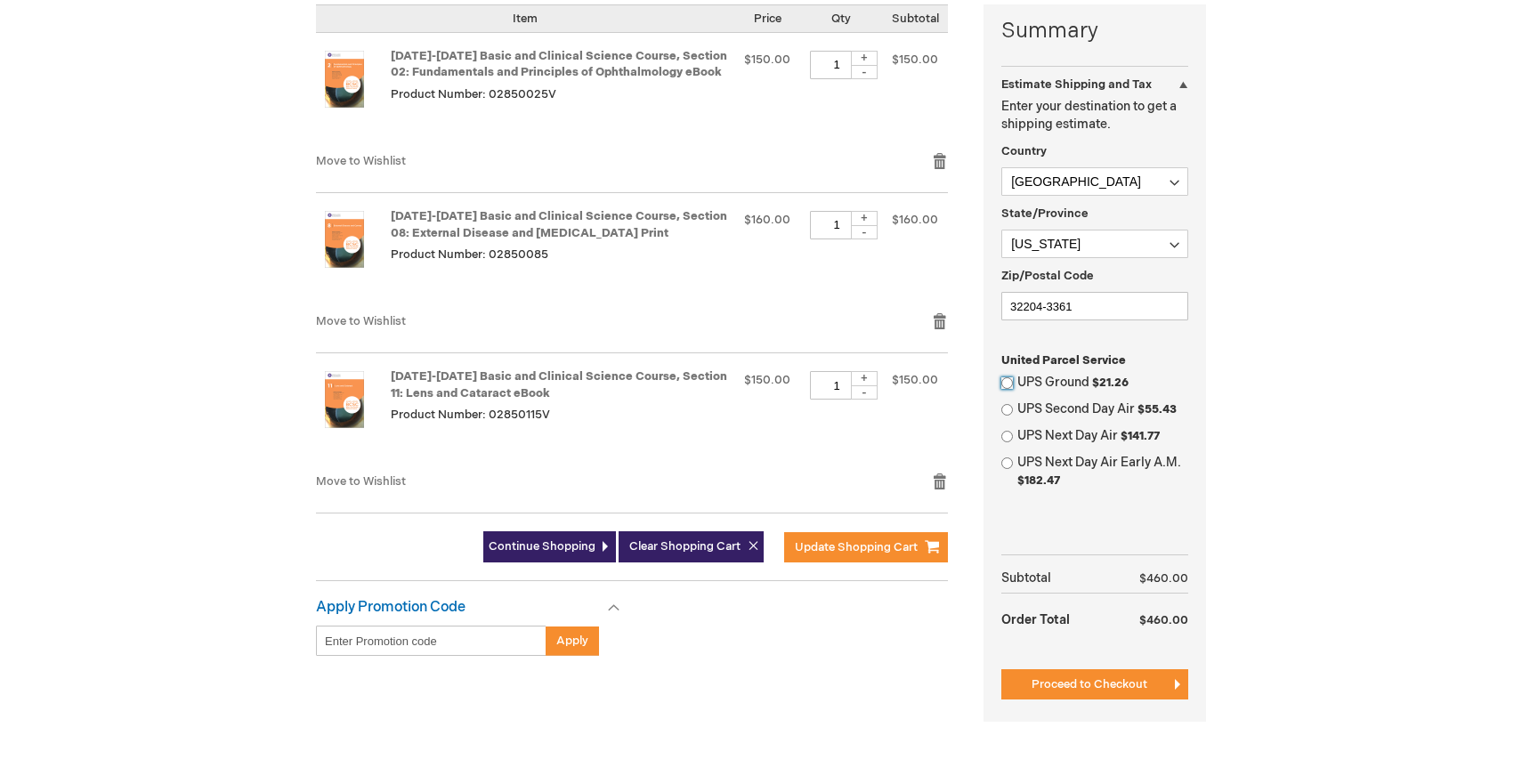
click at [1009, 389] on input "UPS Ground $21.26" at bounding box center [1007, 382] width 12 height 12
radio input "true"
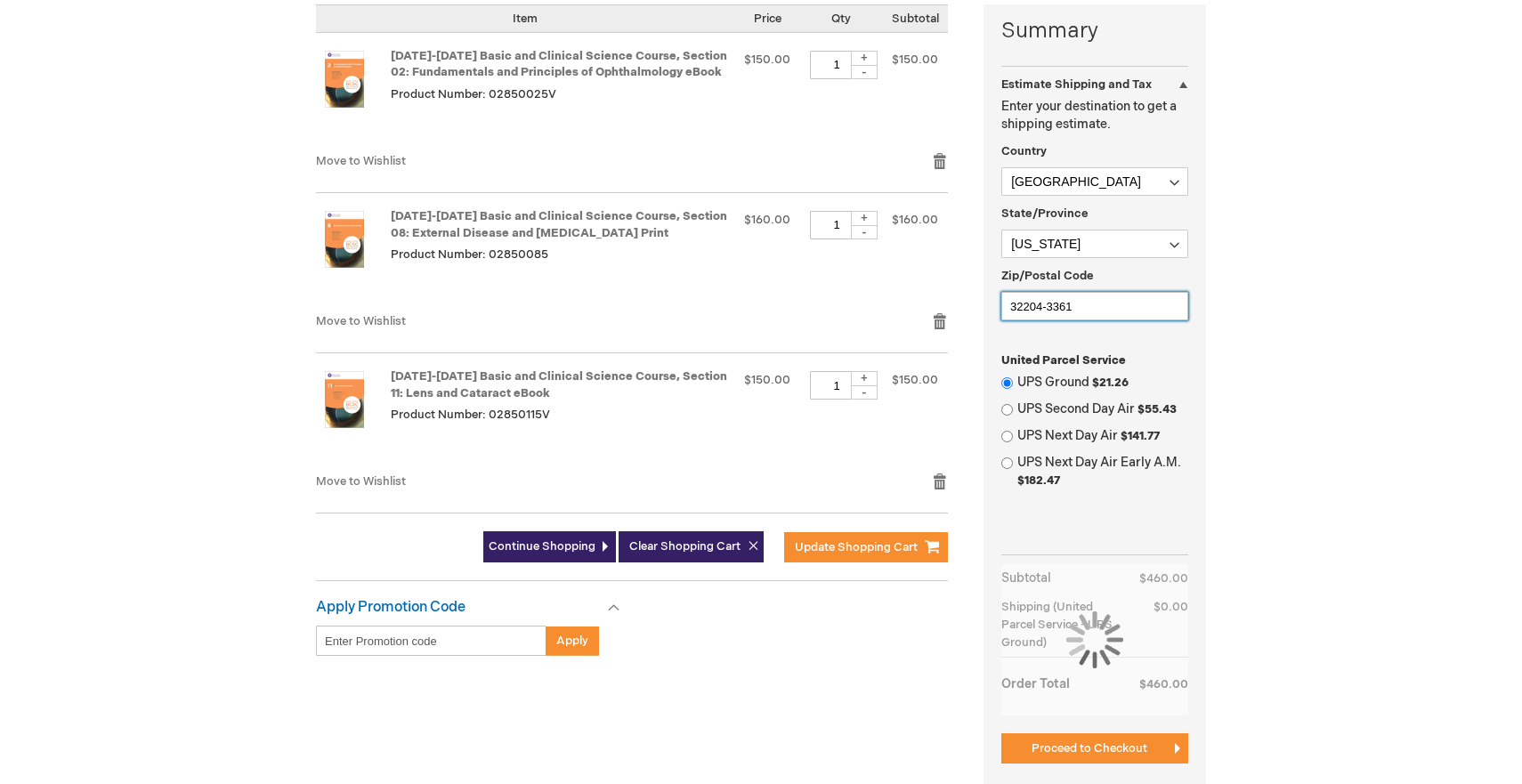
click at [1086, 321] on input "32204-3361" at bounding box center [1095, 305] width 187 height 28
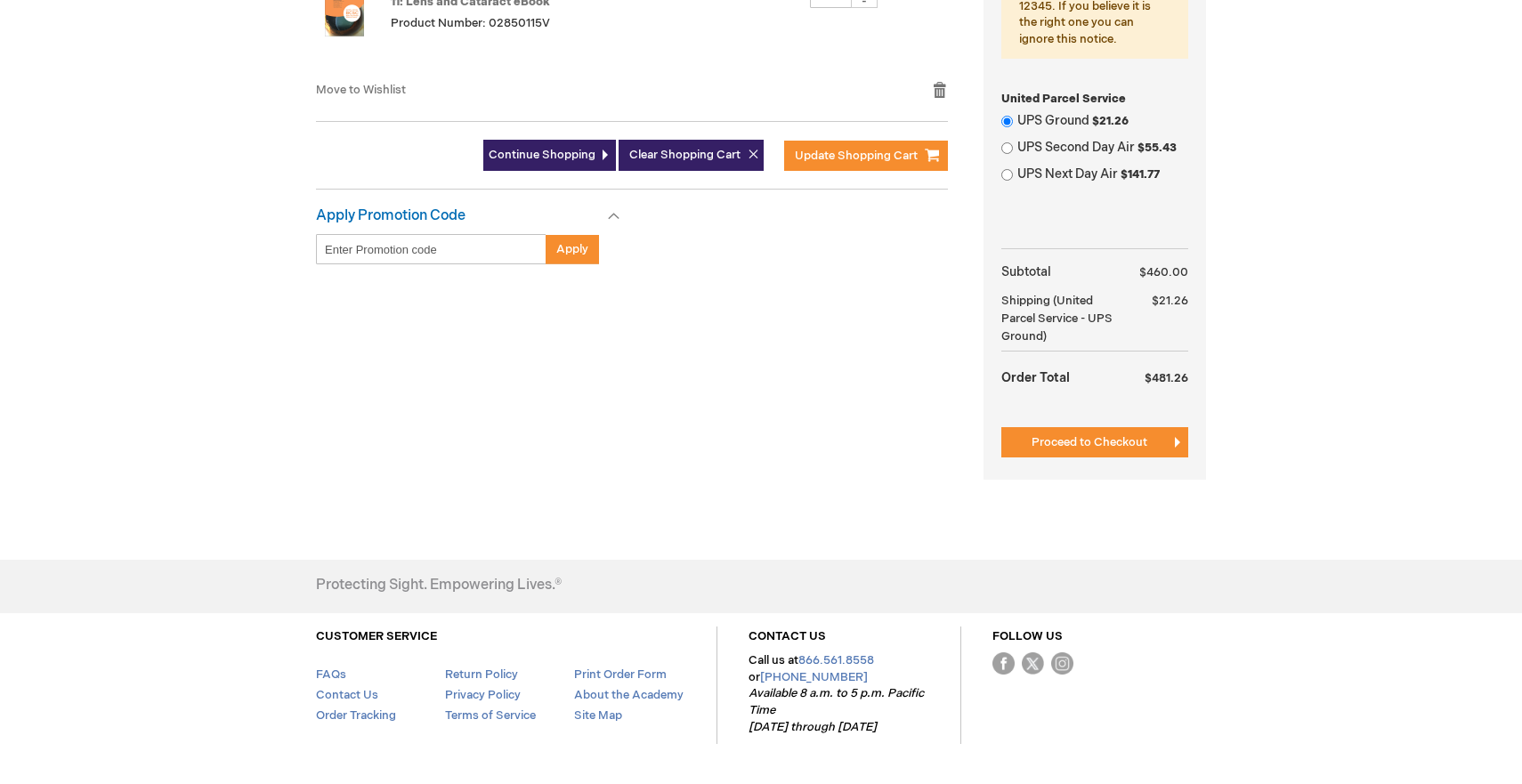
scroll to position [846, 0]
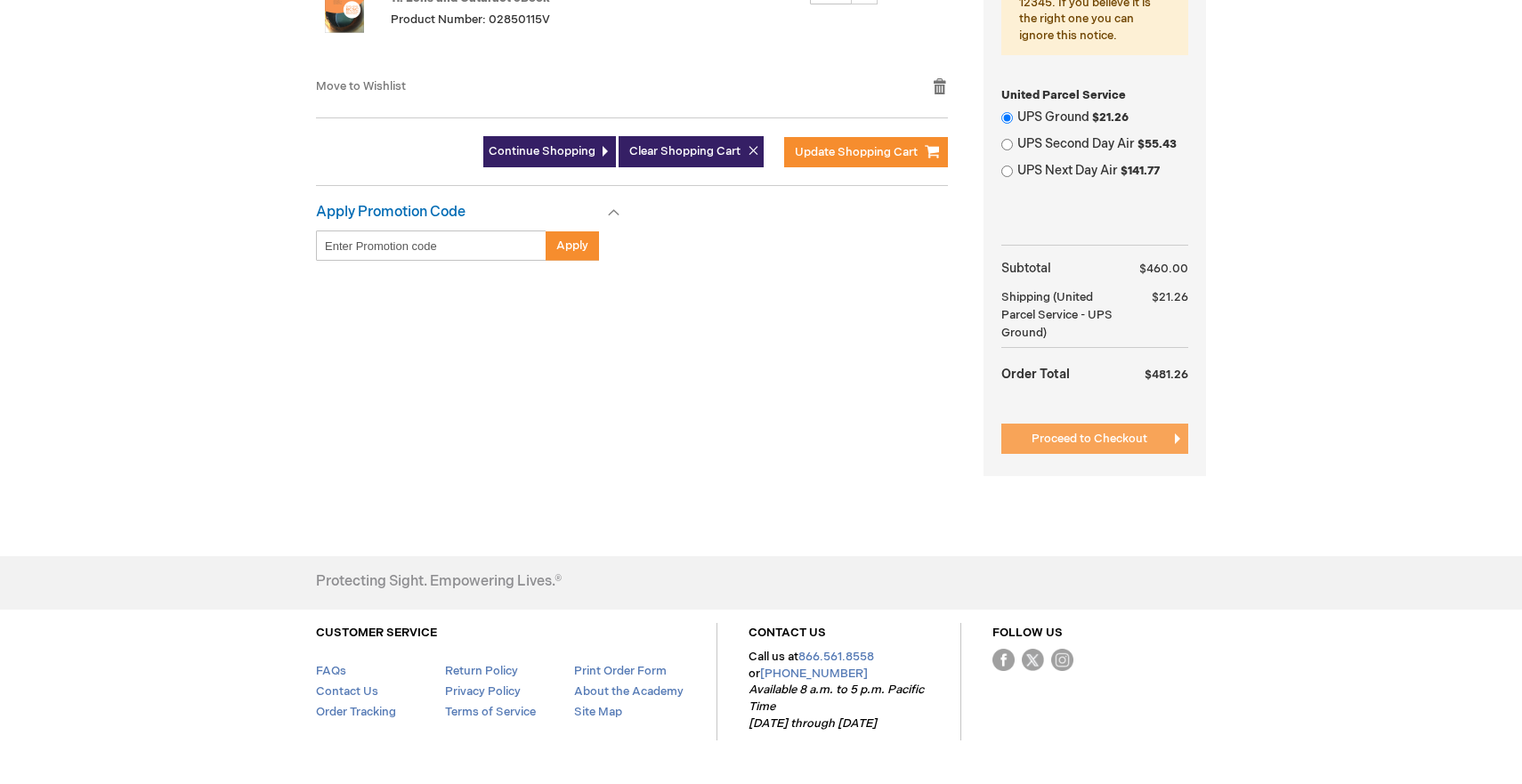
type input "32257"
click at [1054, 454] on button "Proceed to Checkout" at bounding box center [1095, 438] width 187 height 30
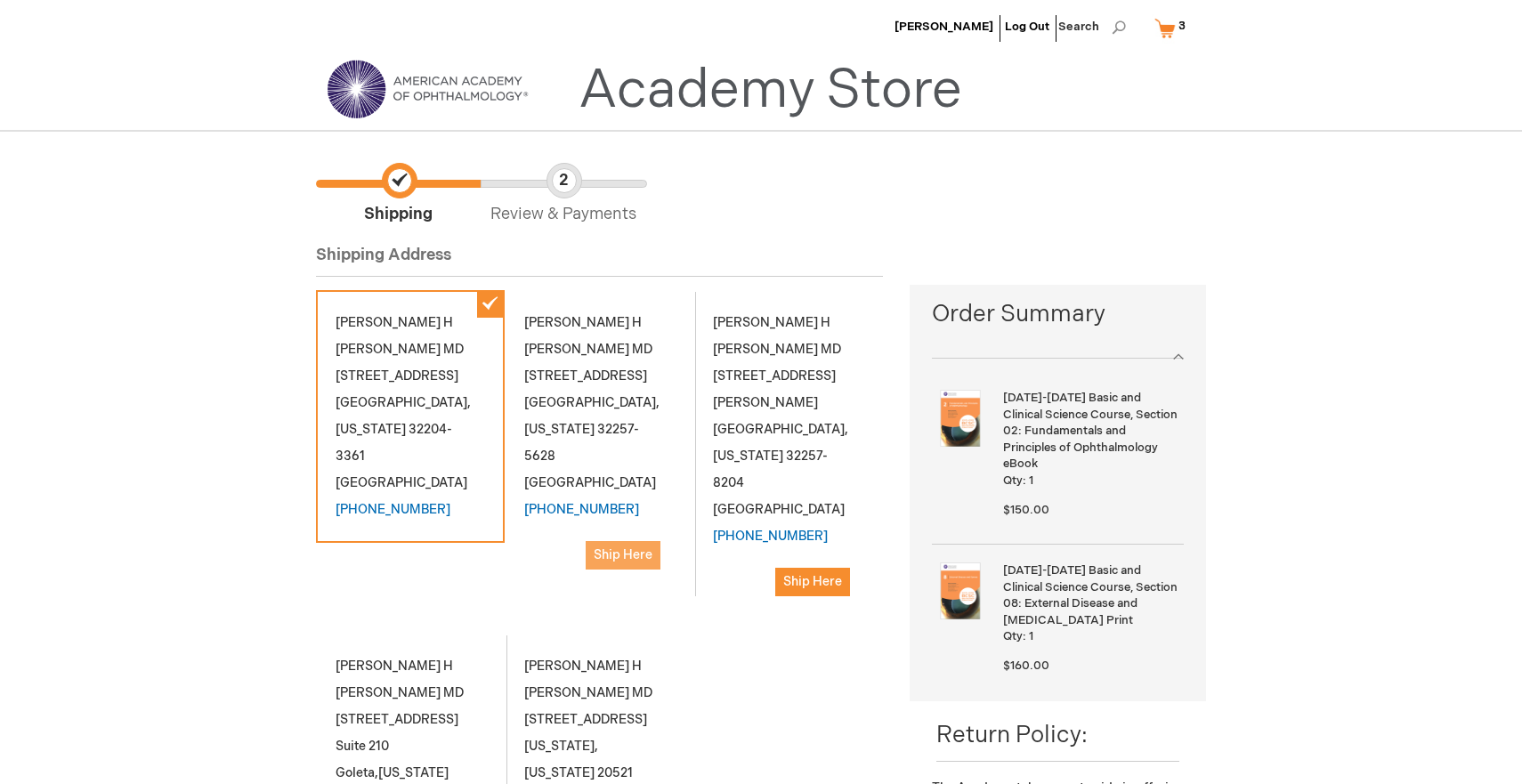
click at [595, 547] on span "Ship Here" at bounding box center [622, 554] width 59 height 15
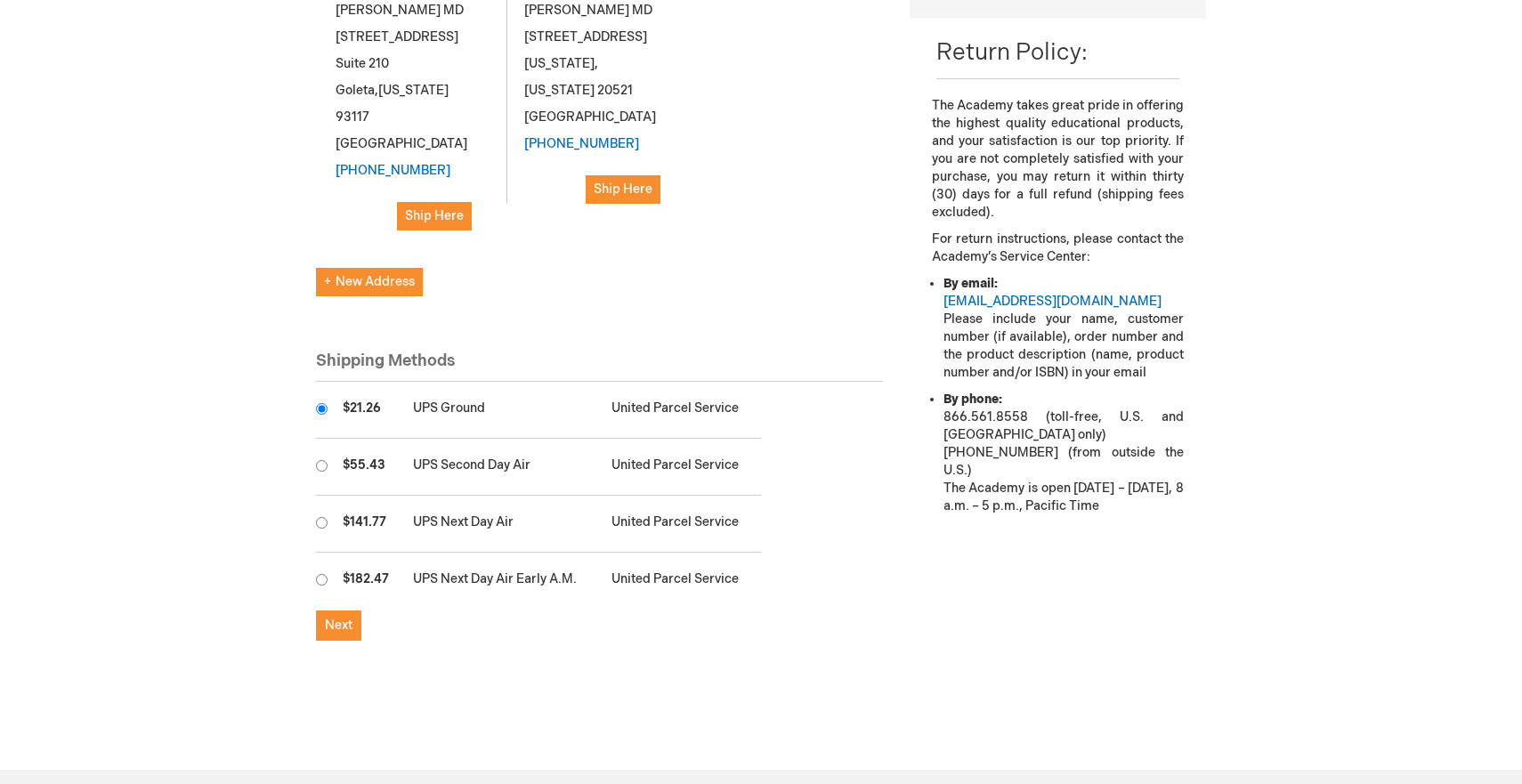
scroll to position [689, 0]
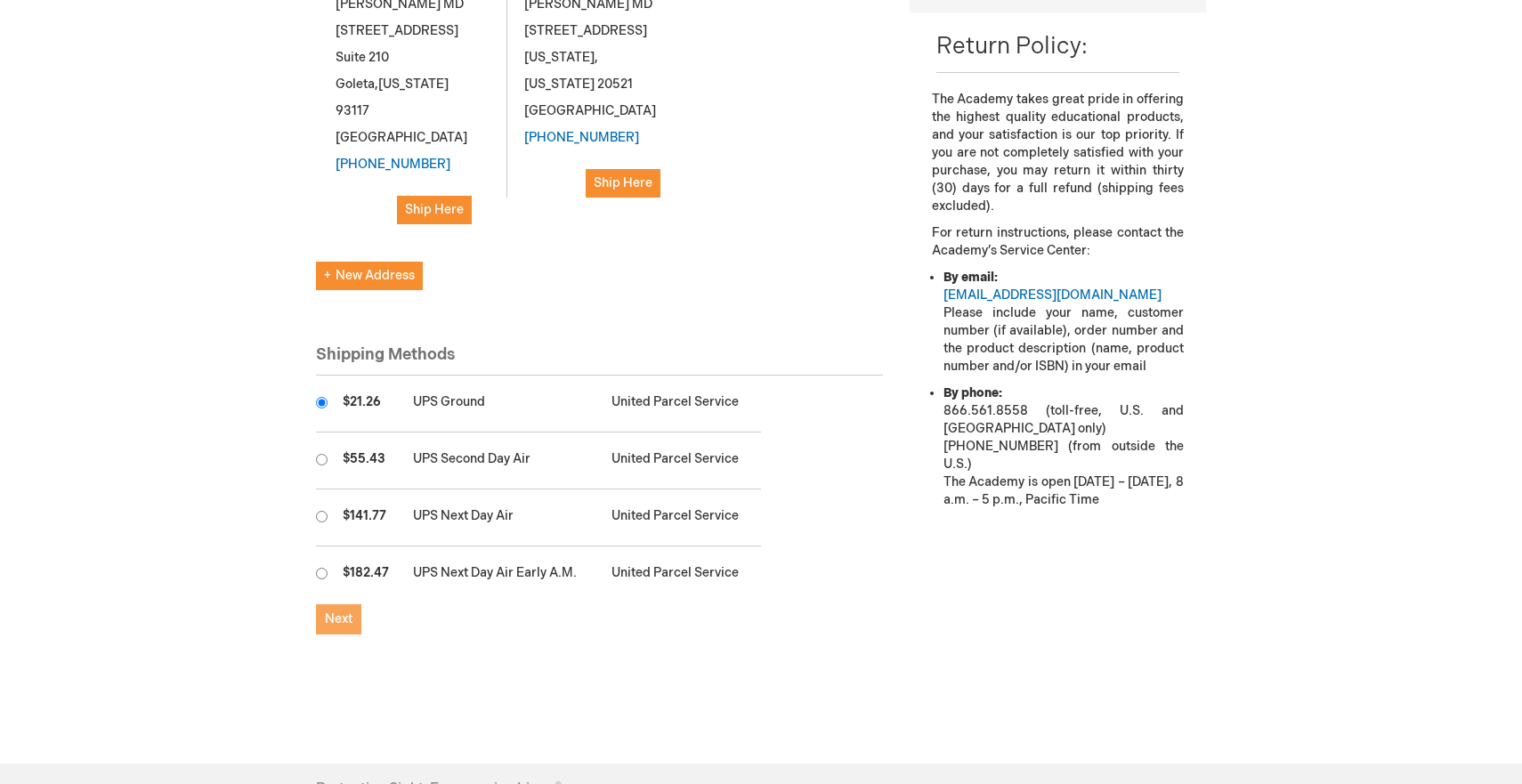
click at [337, 611] on span "Next" at bounding box center [339, 619] width 27 height 15
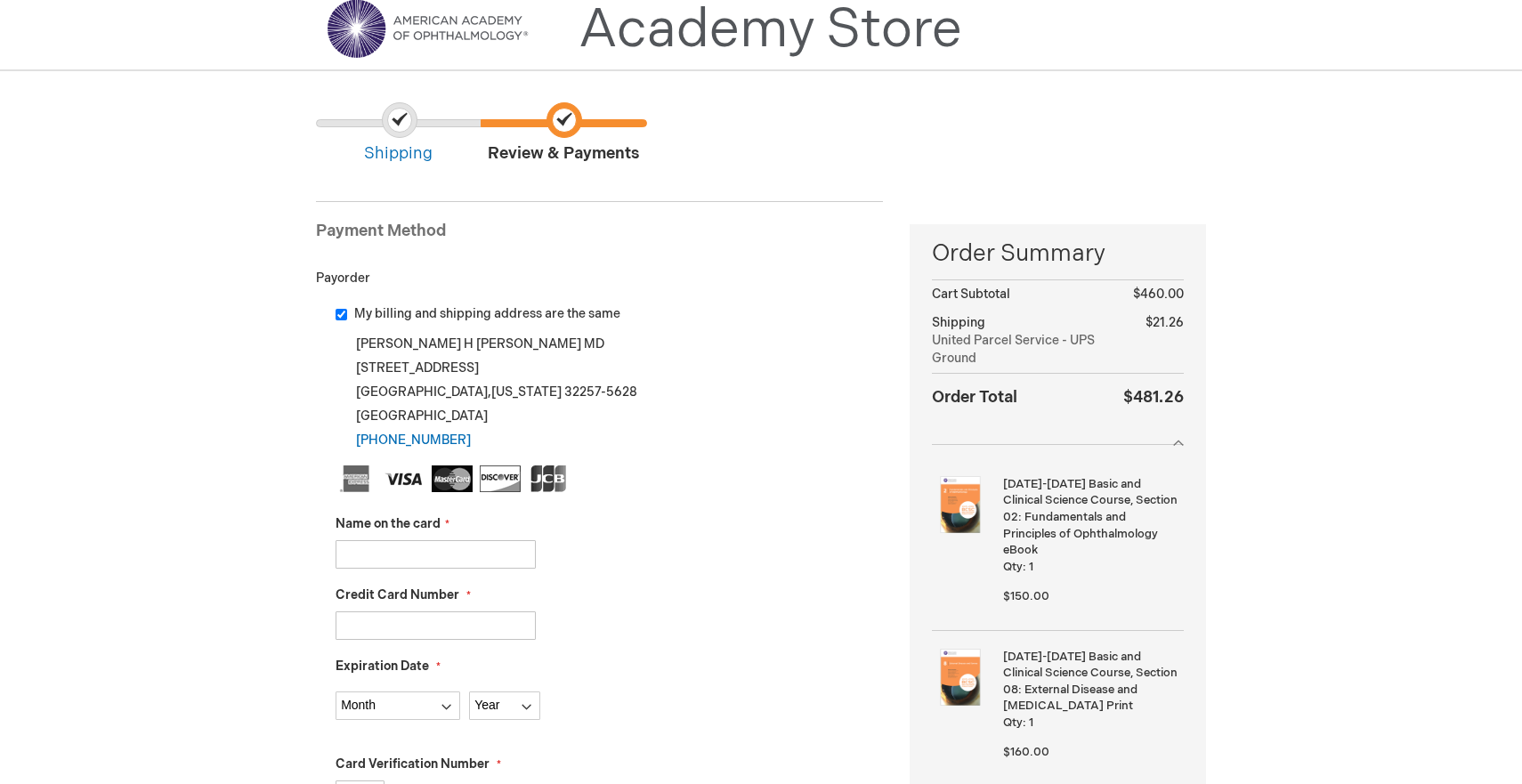
scroll to position [82, 0]
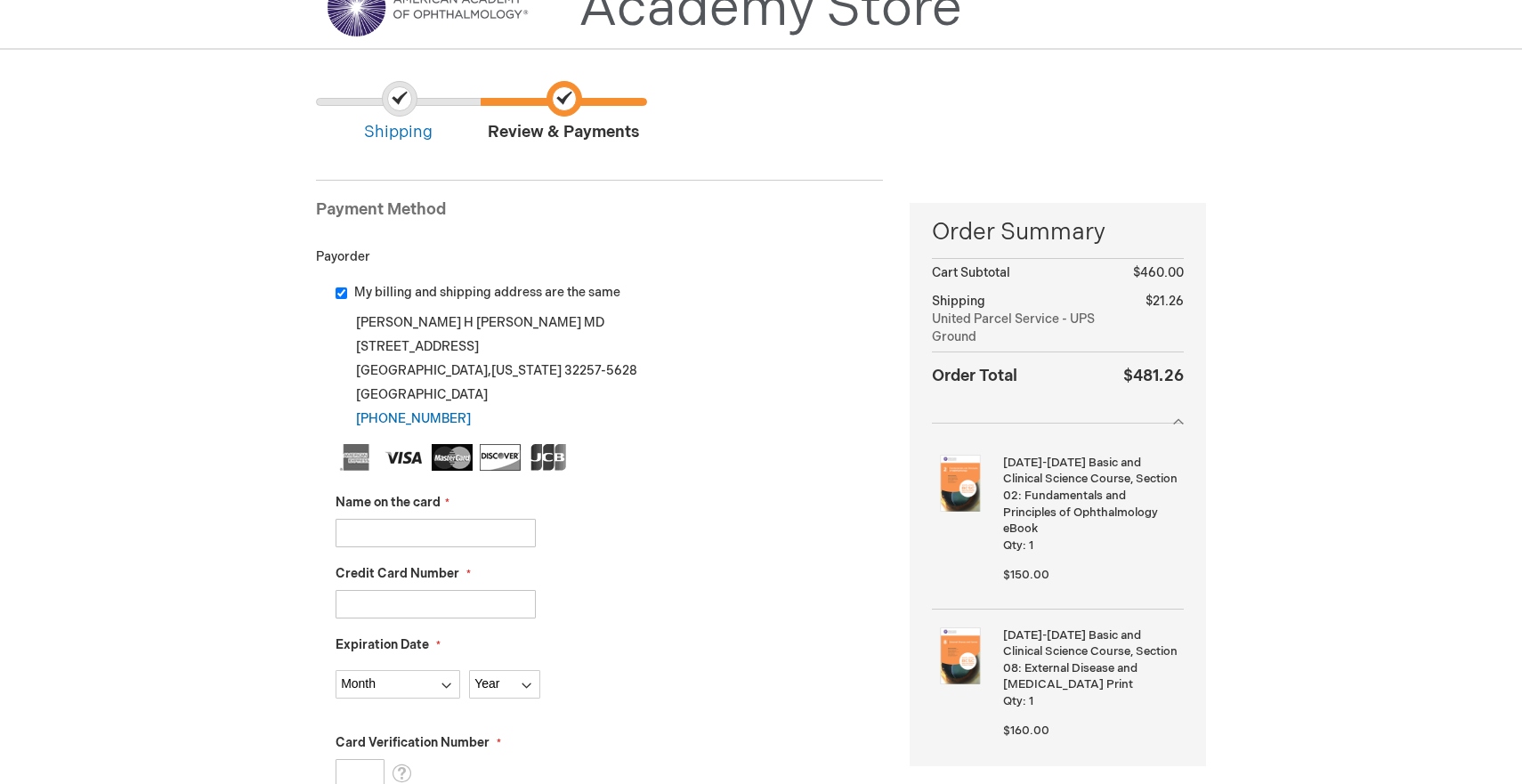
click at [380, 547] on input "Name on the card" at bounding box center [435, 532] width 200 height 28
click at [403, 547] on input "[PERSON_NAME]" at bounding box center [435, 532] width 200 height 28
type input "[PERSON_NAME]"
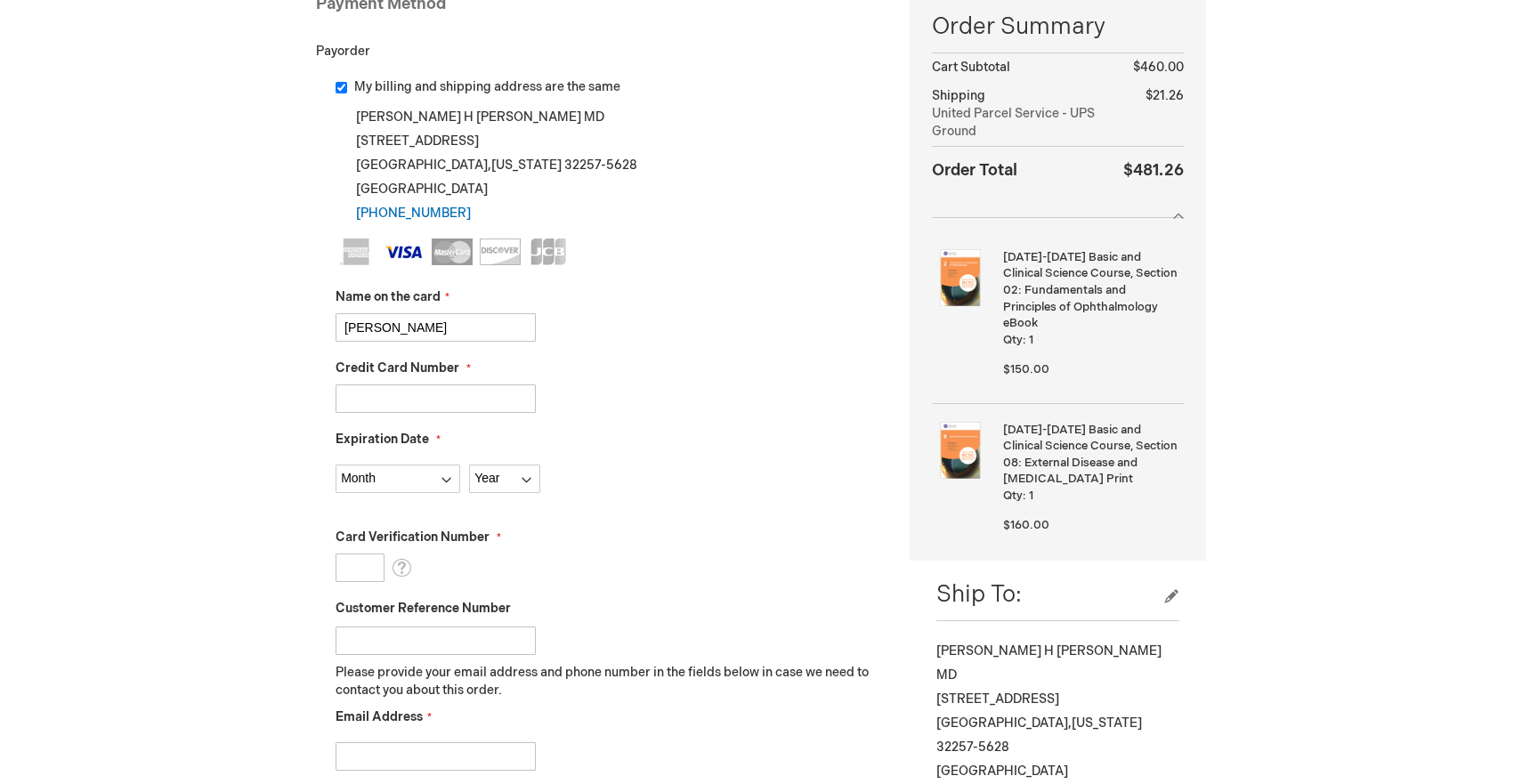
scroll to position [310, 0]
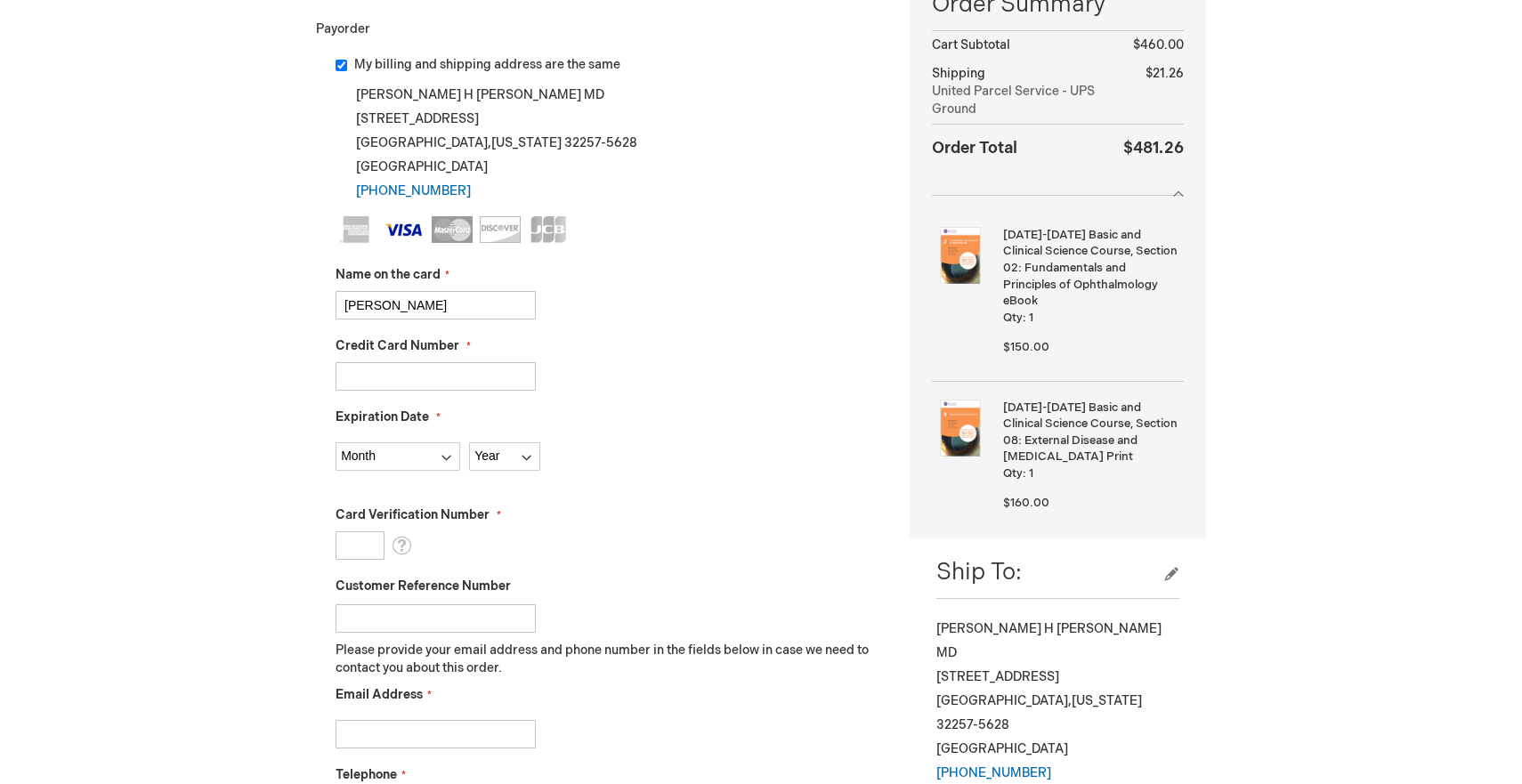
type input "[CREDIT_CARD_NUMBER]"
click at [335, 442] on select "Month [DATE] - [DATE] - [DATE] - [DATE] - [DATE] - [DATE] - [DATE] - [DATE] - […" at bounding box center [397, 456] width 124 height 28
select select "7"
click option "07 - July" at bounding box center [0, 0] width 0 height 0
select select "2029"
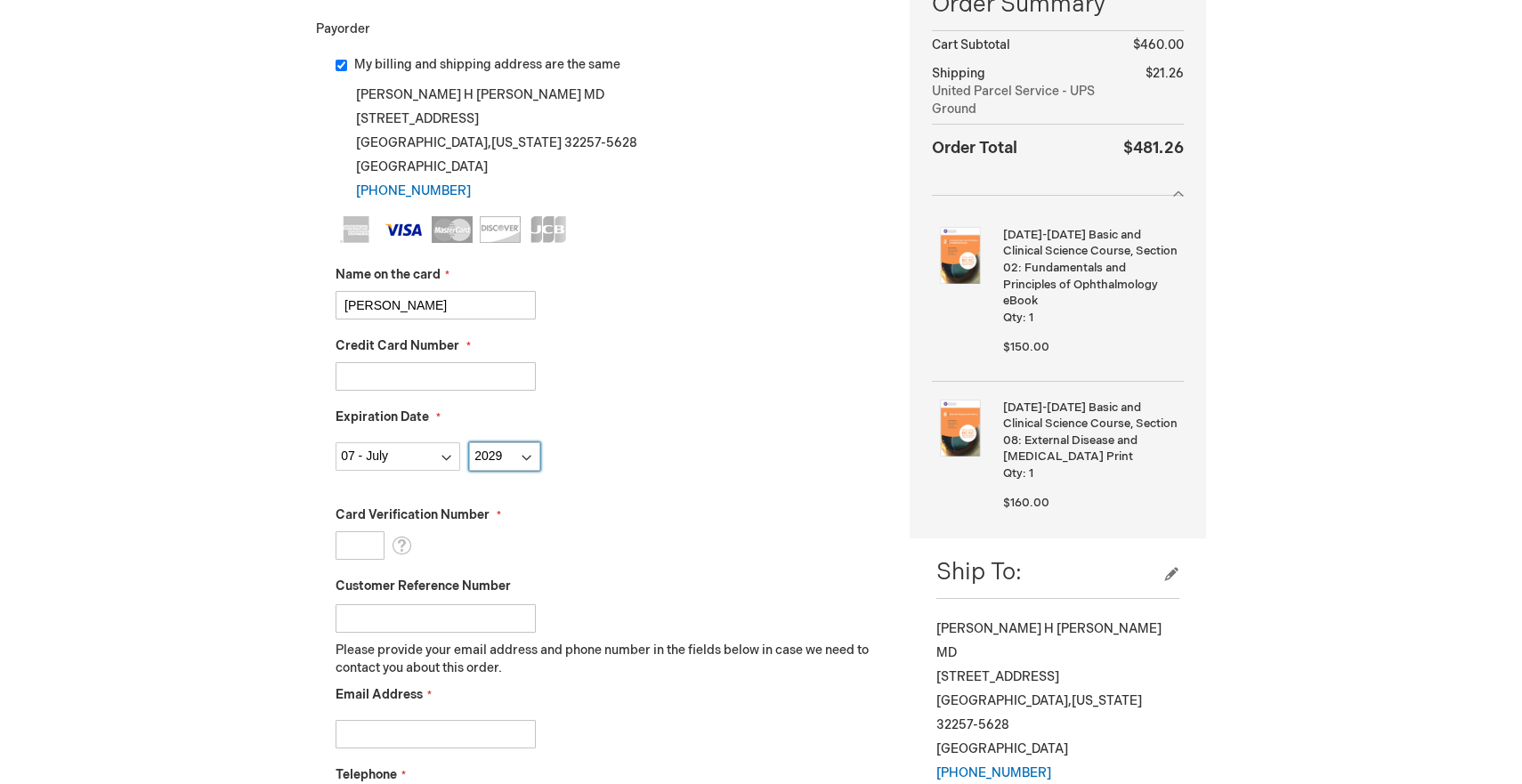
click option "2029" at bounding box center [0, 0] width 0 height 0
click at [363, 560] on input "Card Verification Number" at bounding box center [360, 545] width 49 height 28
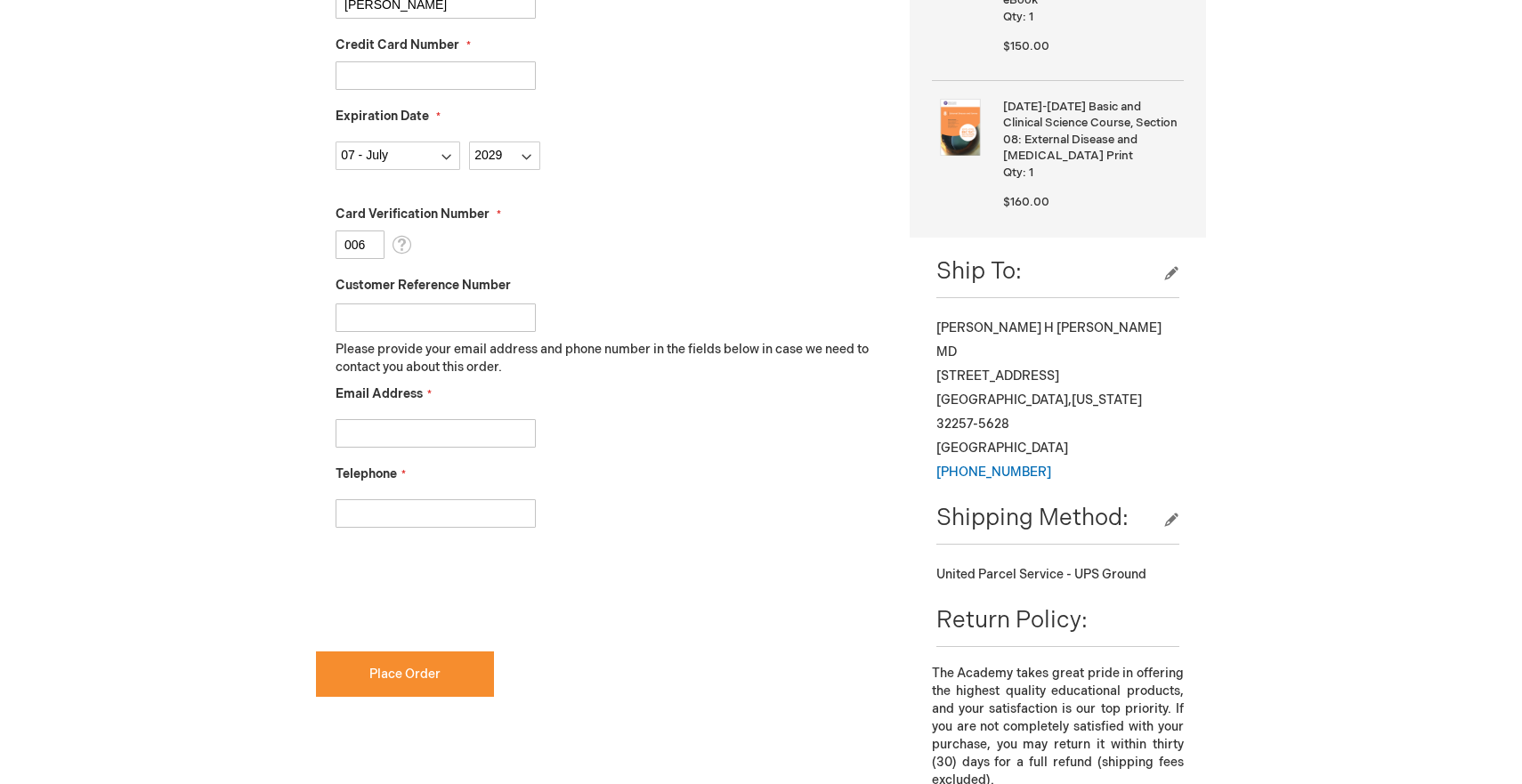
scroll to position [632, 0]
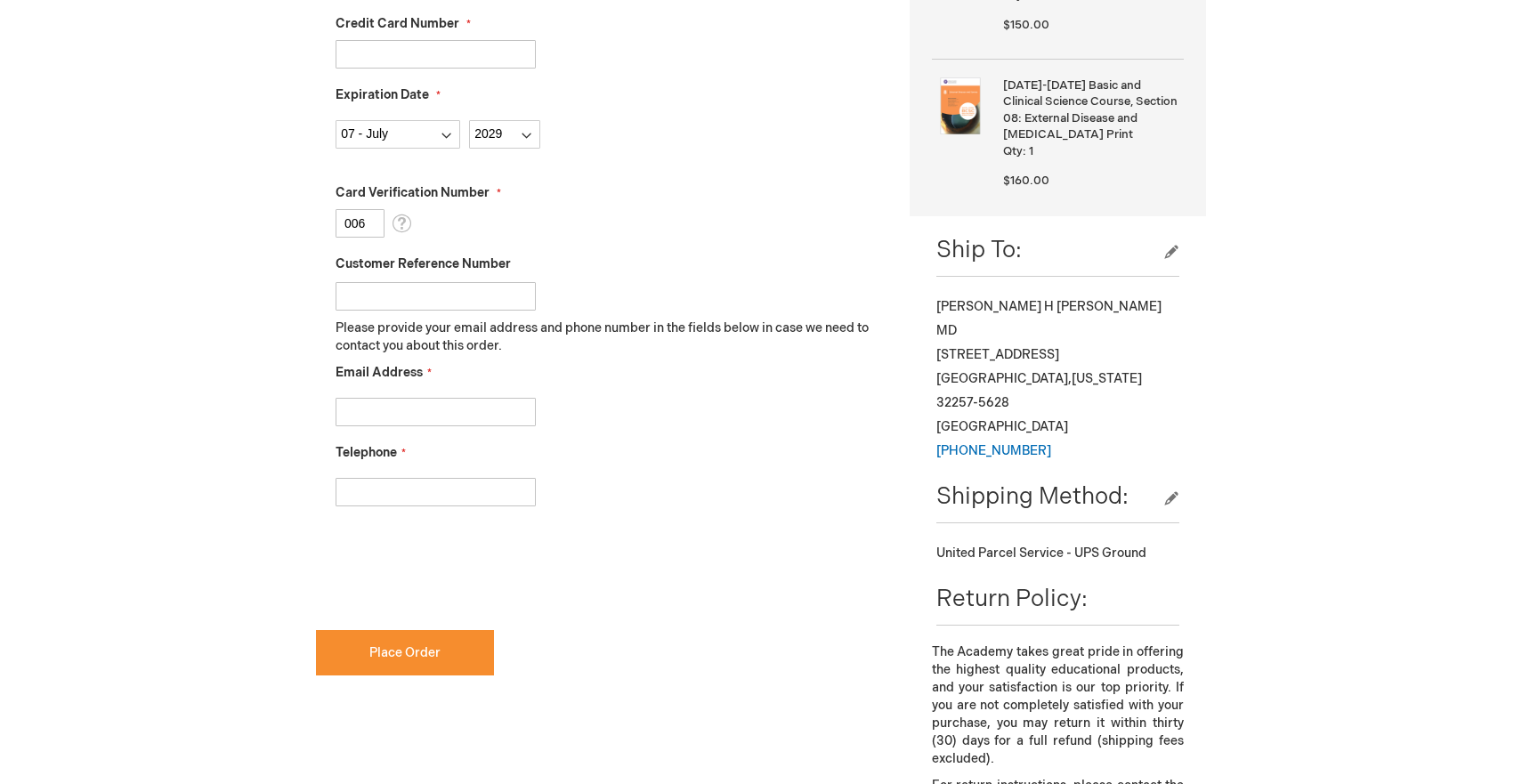
type input "006"
click at [387, 426] on input "Email Address" at bounding box center [435, 412] width 200 height 28
type input "[PERSON_NAME][EMAIL_ADDRESS][PERSON_NAME][DOMAIN_NAME]"
type input "9048608470"
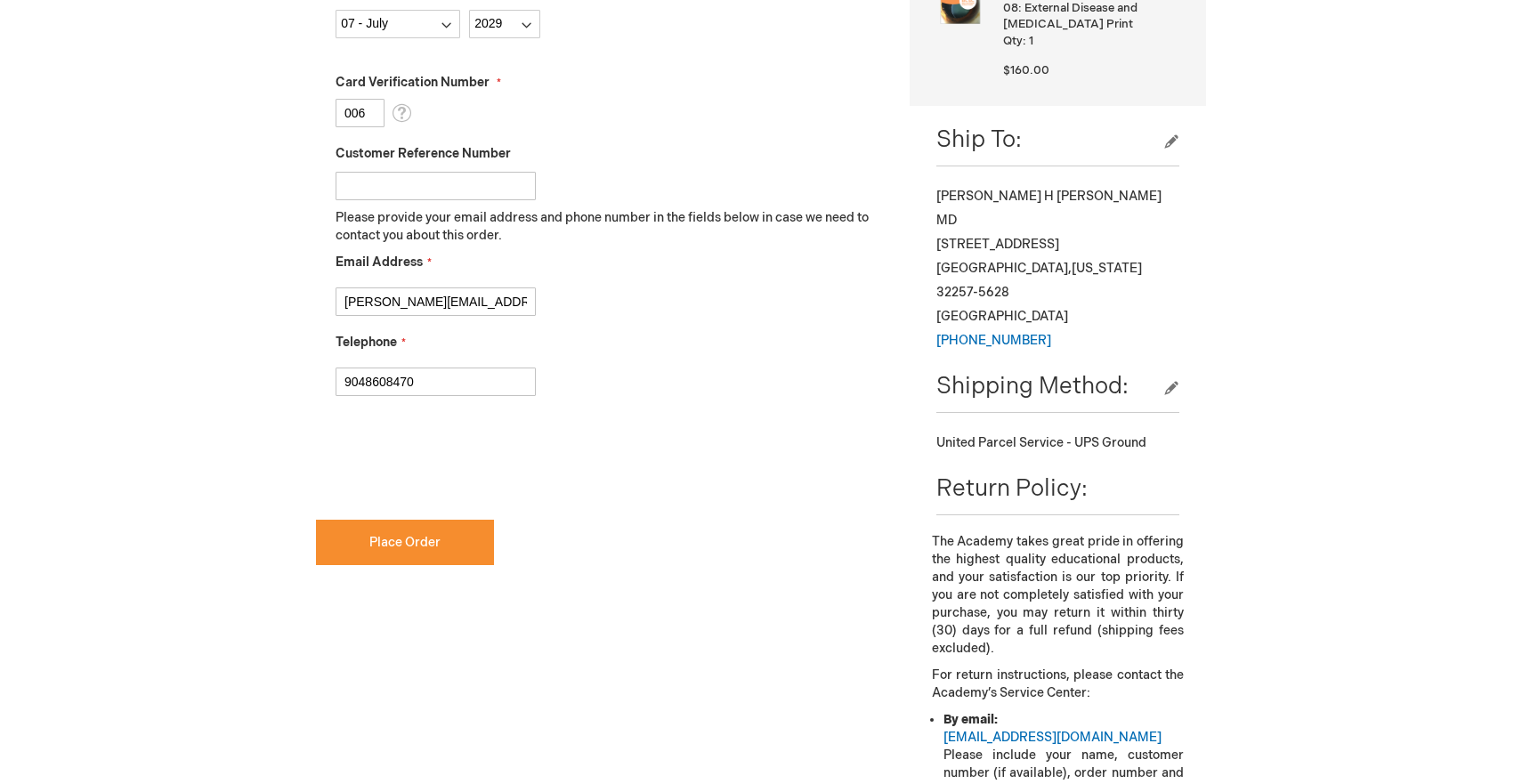
scroll to position [762, 0]
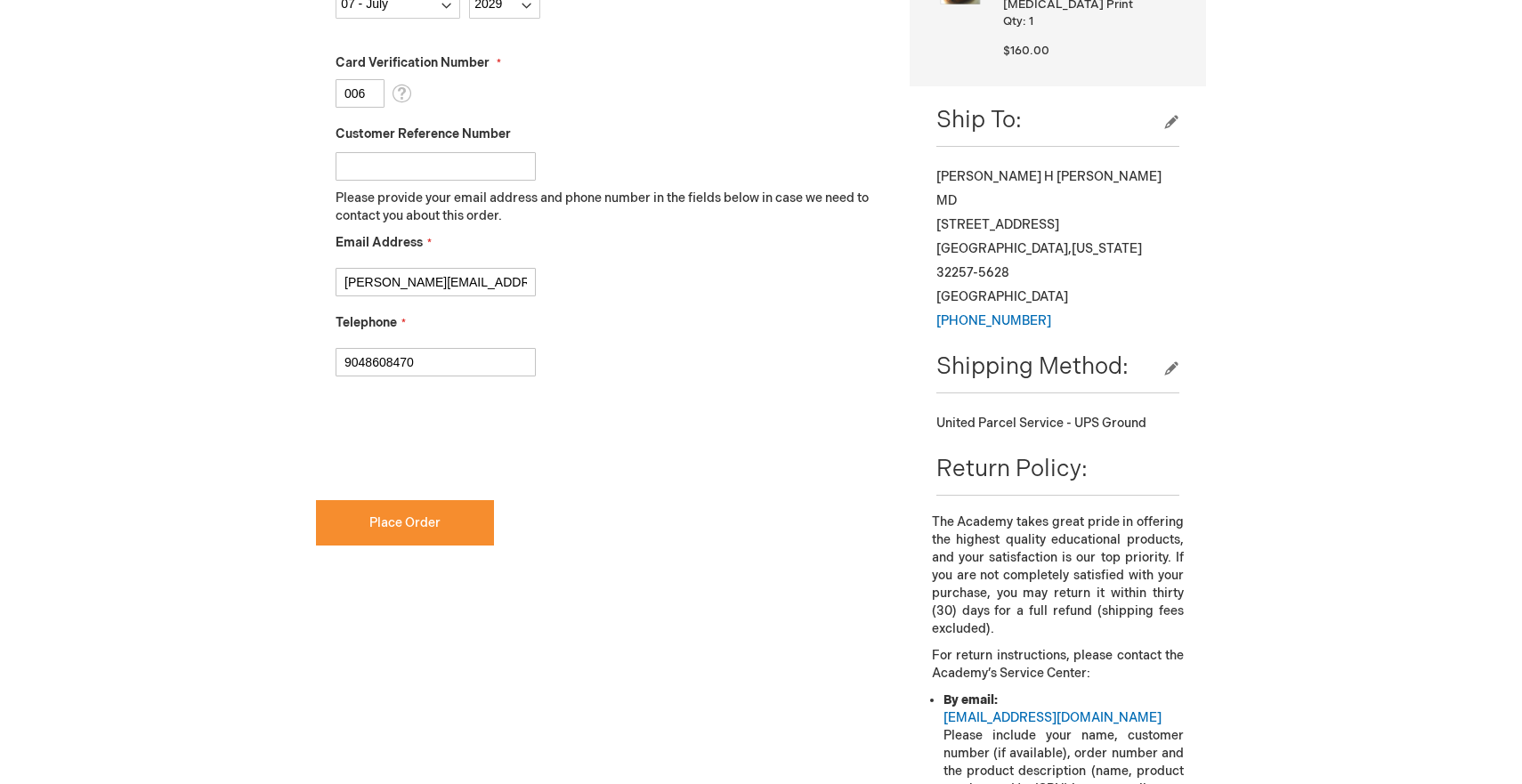
checkbox input "true"
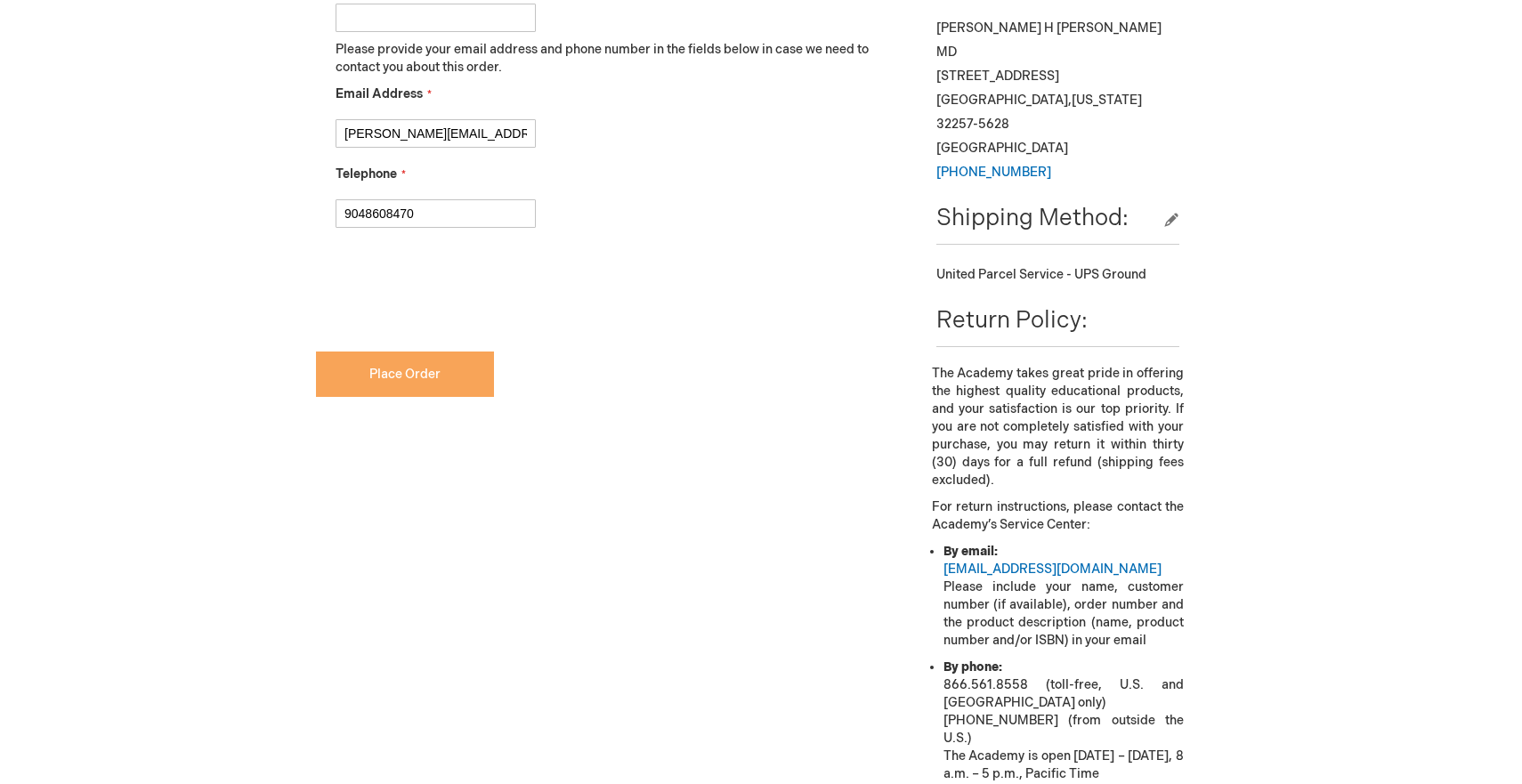
scroll to position [906, 0]
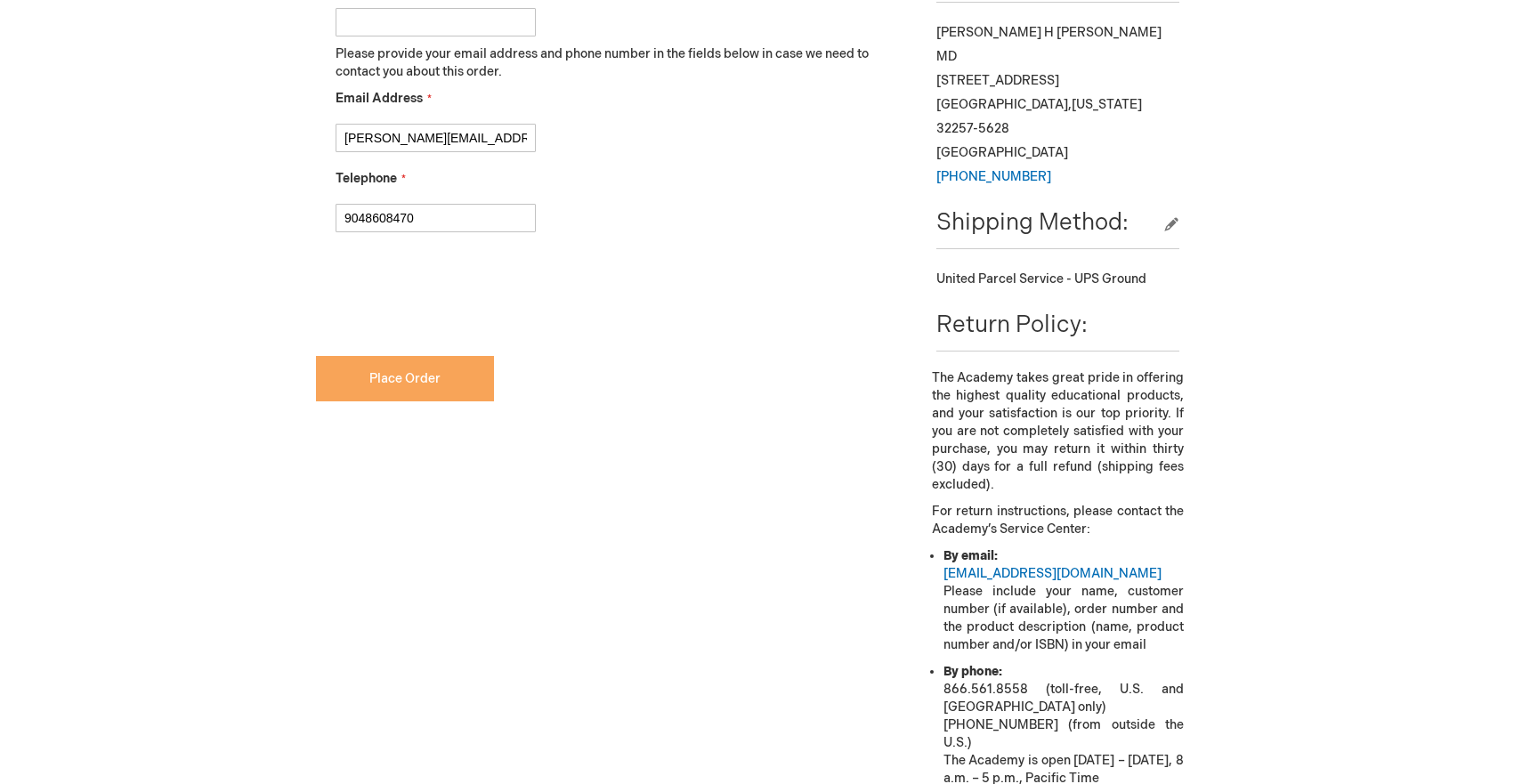
click at [416, 386] on span "Place Order" at bounding box center [405, 378] width 71 height 15
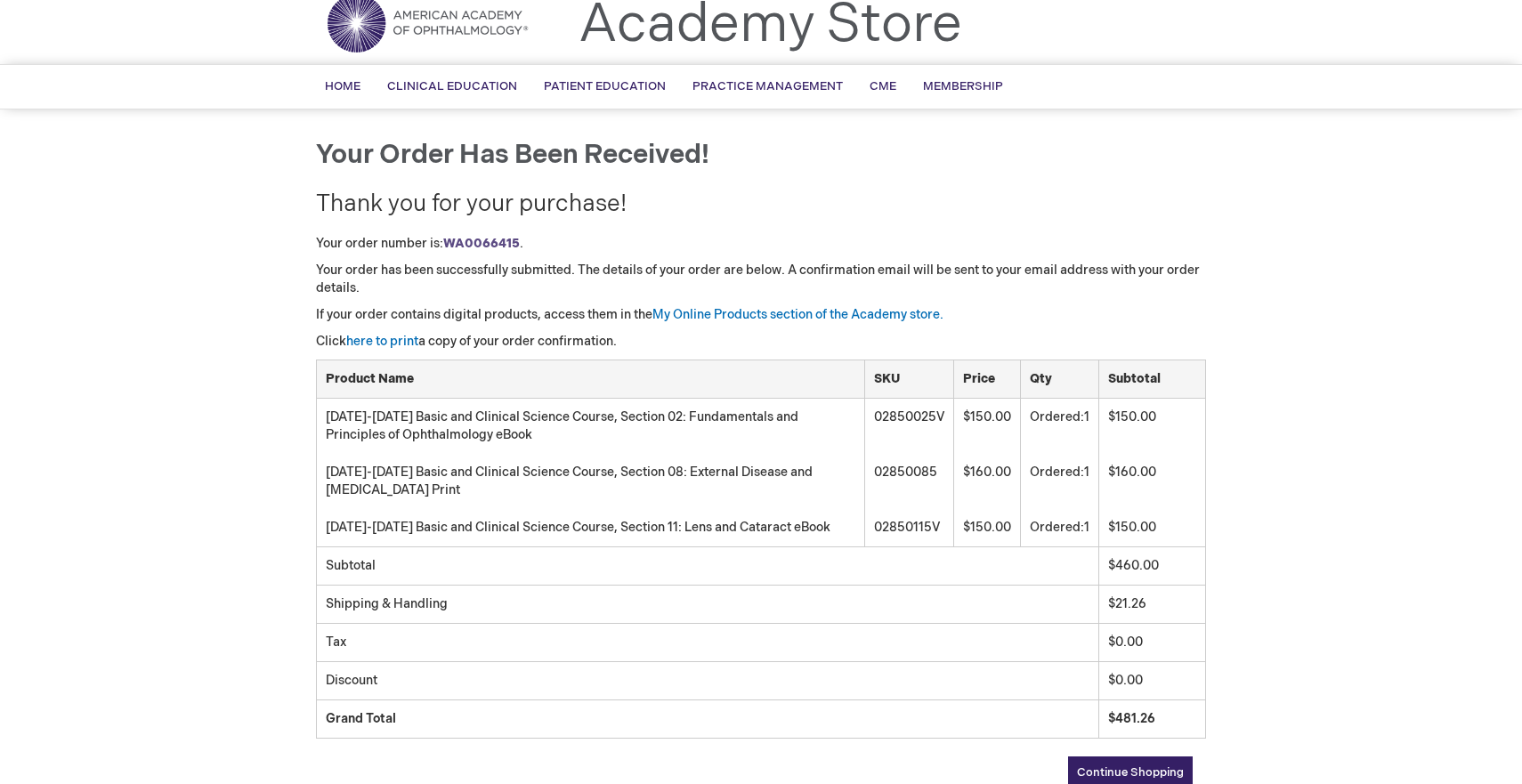
scroll to position [43, 0]
